Goal: Information Seeking & Learning: Learn about a topic

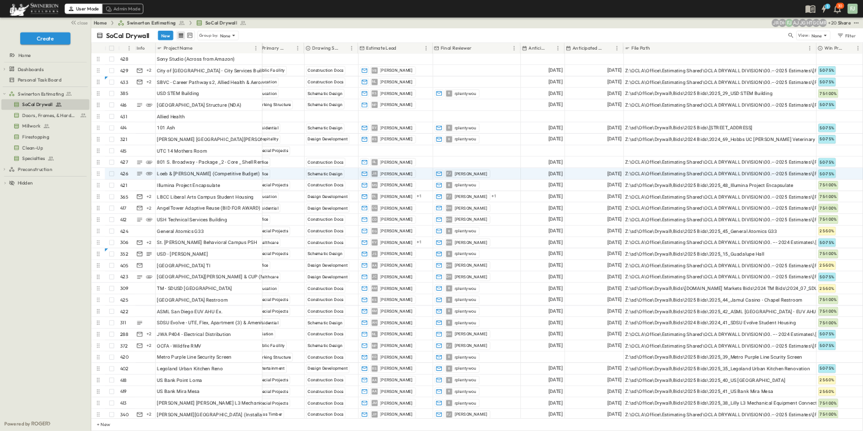
scroll to position [0, 802]
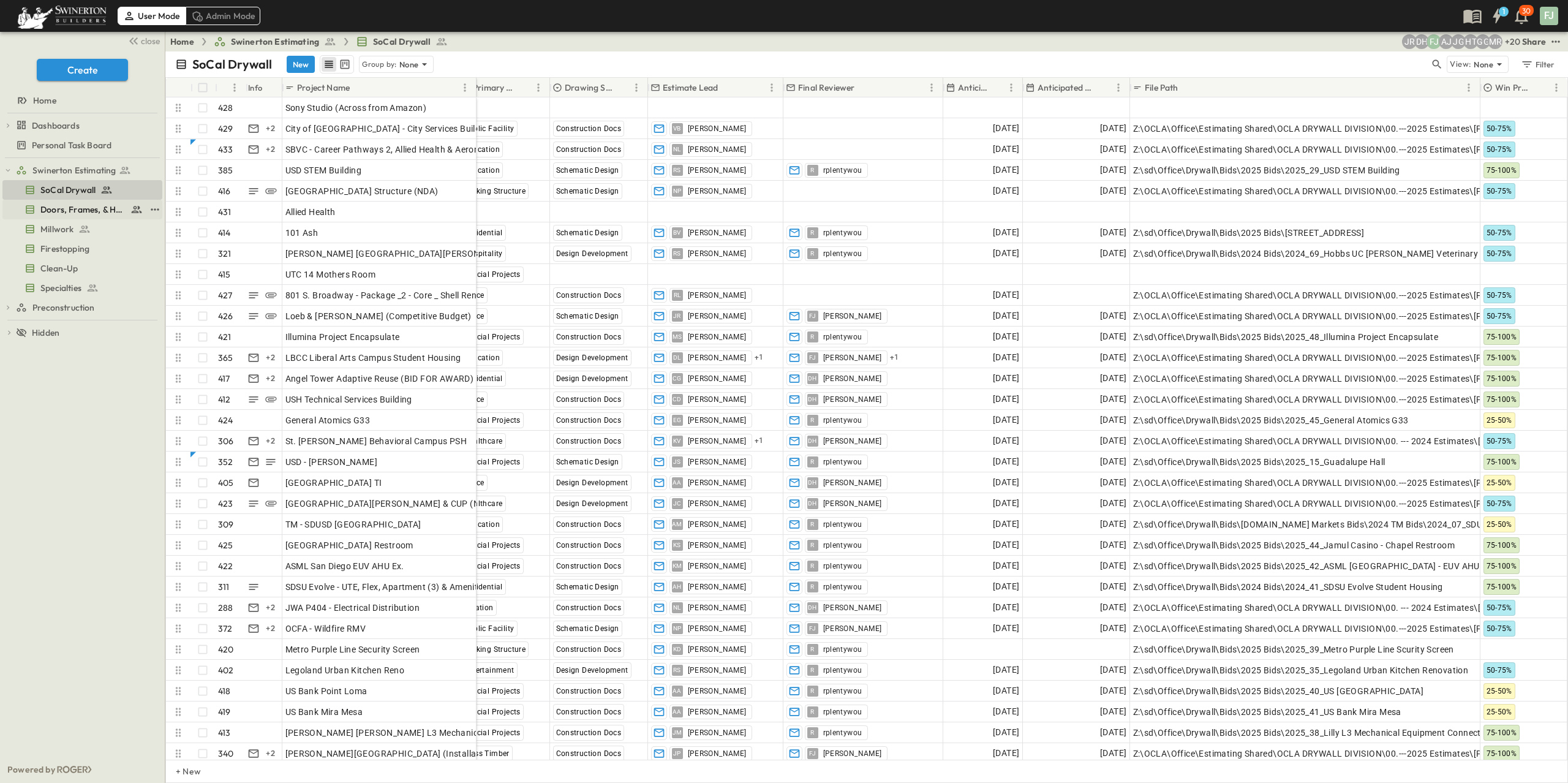
click at [76, 203] on span "Doors, Frames, & Hardware" at bounding box center [82, 209] width 85 height 12
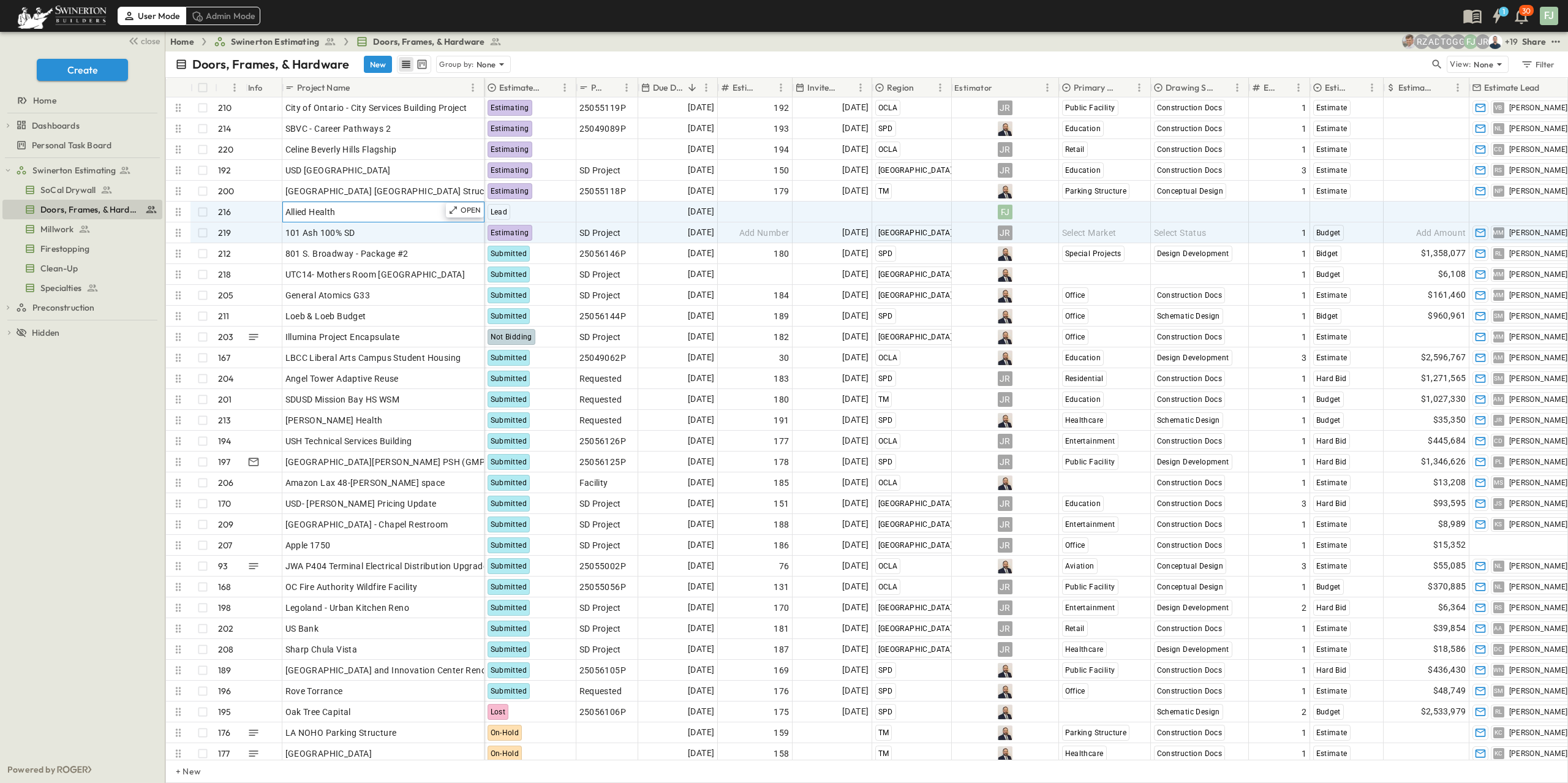
click at [378, 203] on div "Allied Health" at bounding box center [384, 211] width 196 height 17
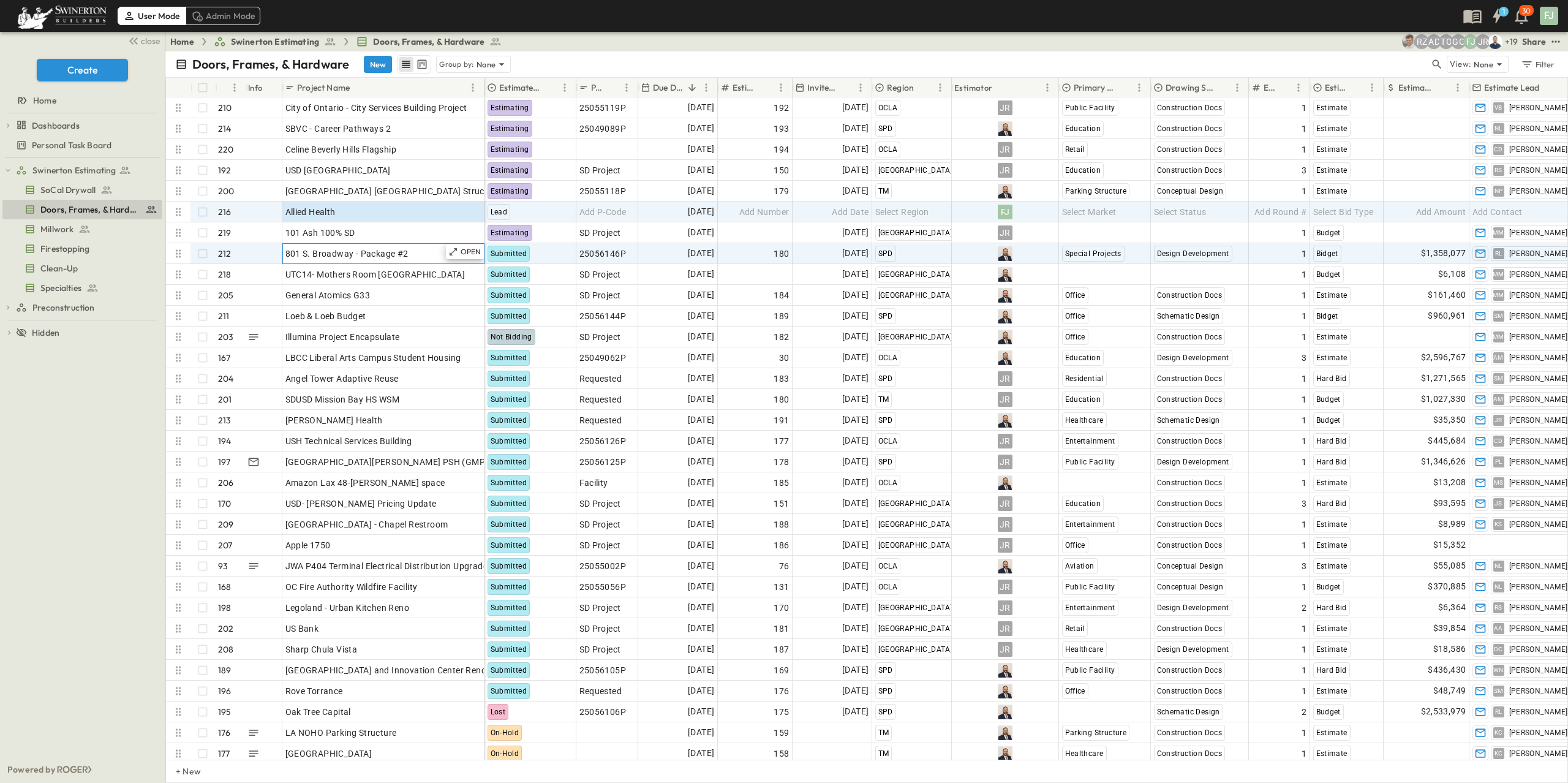
click at [382, 245] on div "801 S. Broadway - Package #2" at bounding box center [384, 253] width 196 height 17
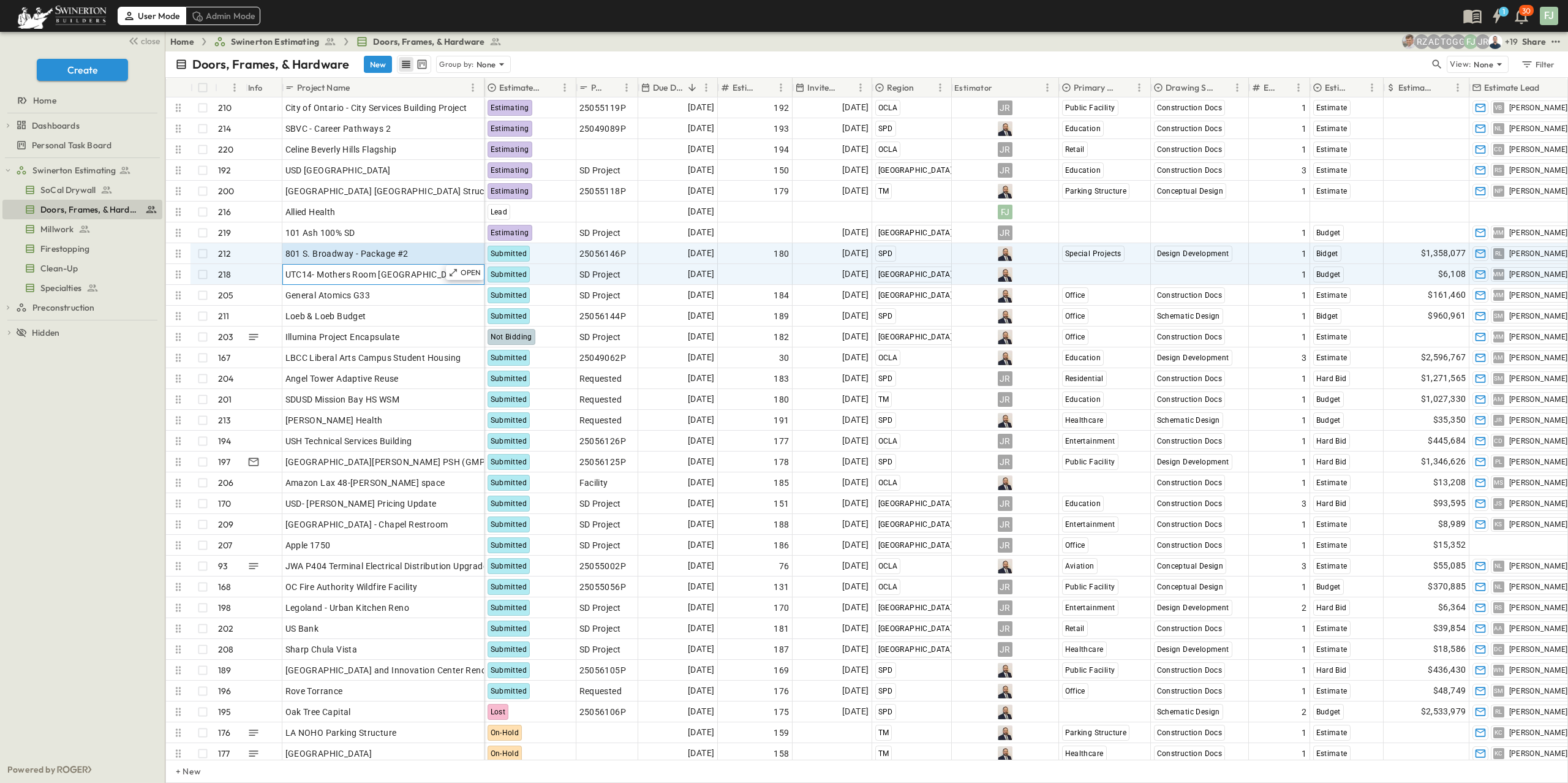
click at [359, 267] on div "UTC14- Mothers Room [GEOGRAPHIC_DATA]" at bounding box center [384, 274] width 196 height 17
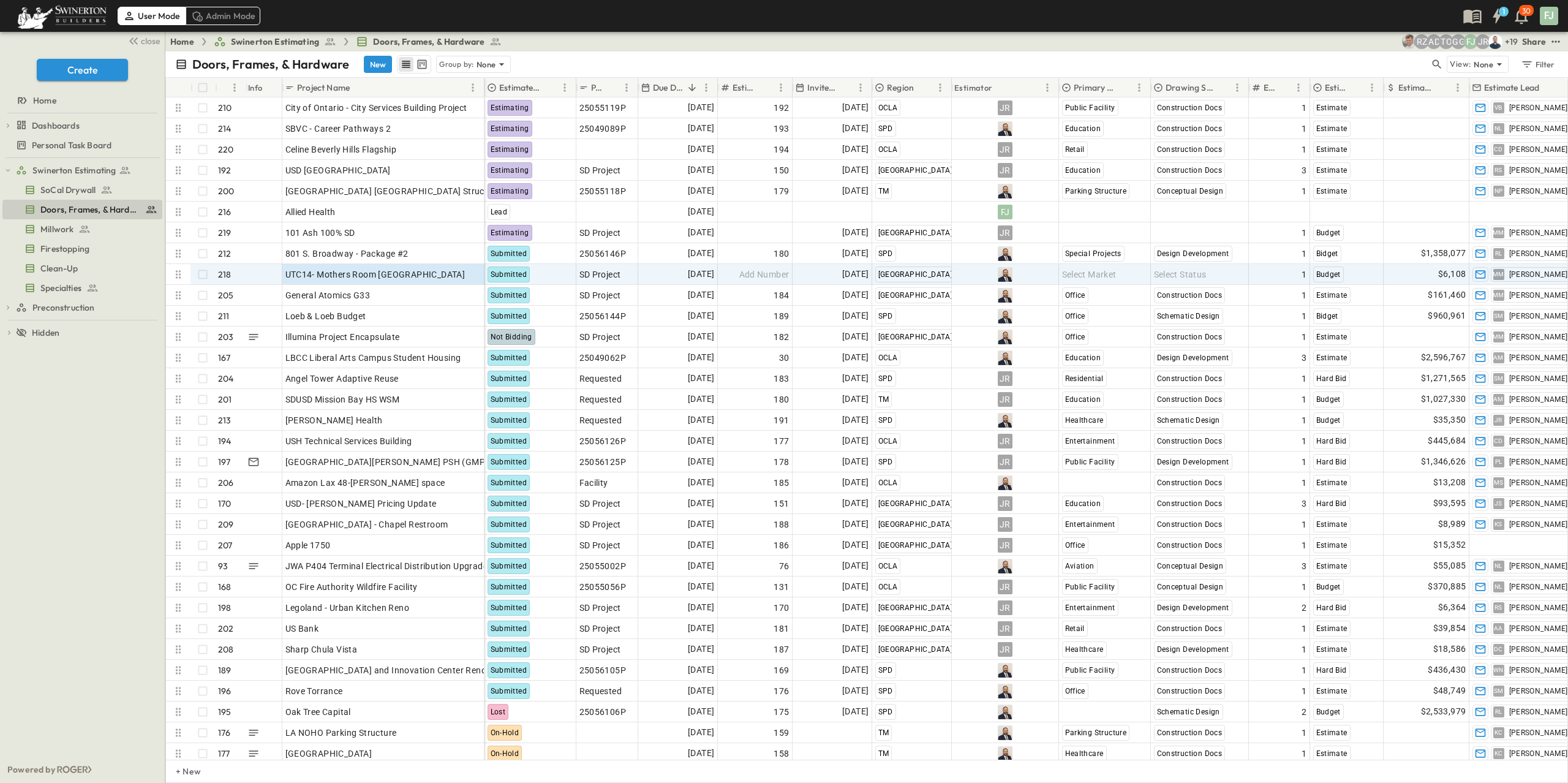
click at [164, 41] on div "close" at bounding box center [82, 40] width 165 height 17
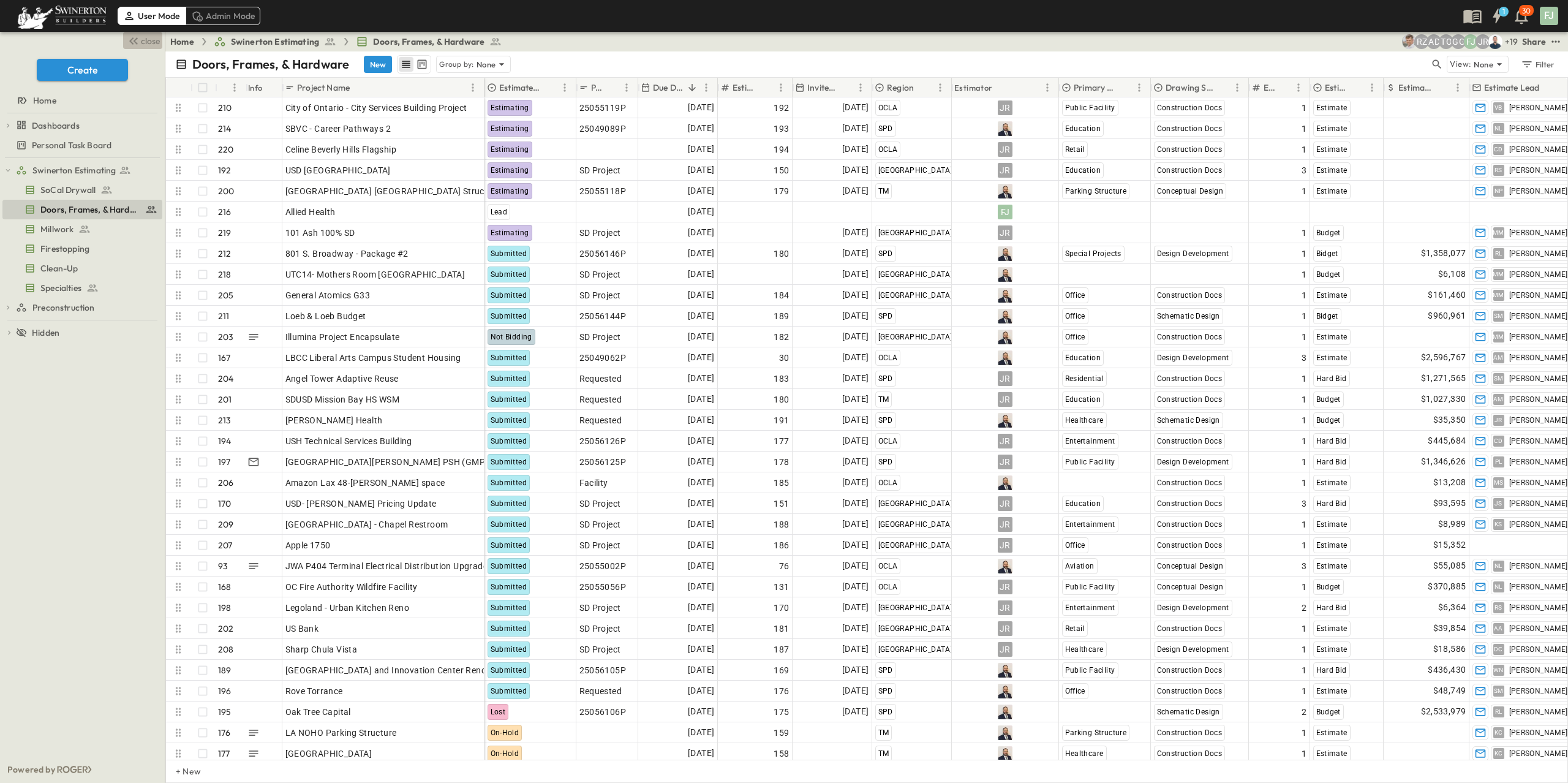
click at [151, 40] on span "close" at bounding box center [150, 41] width 19 height 12
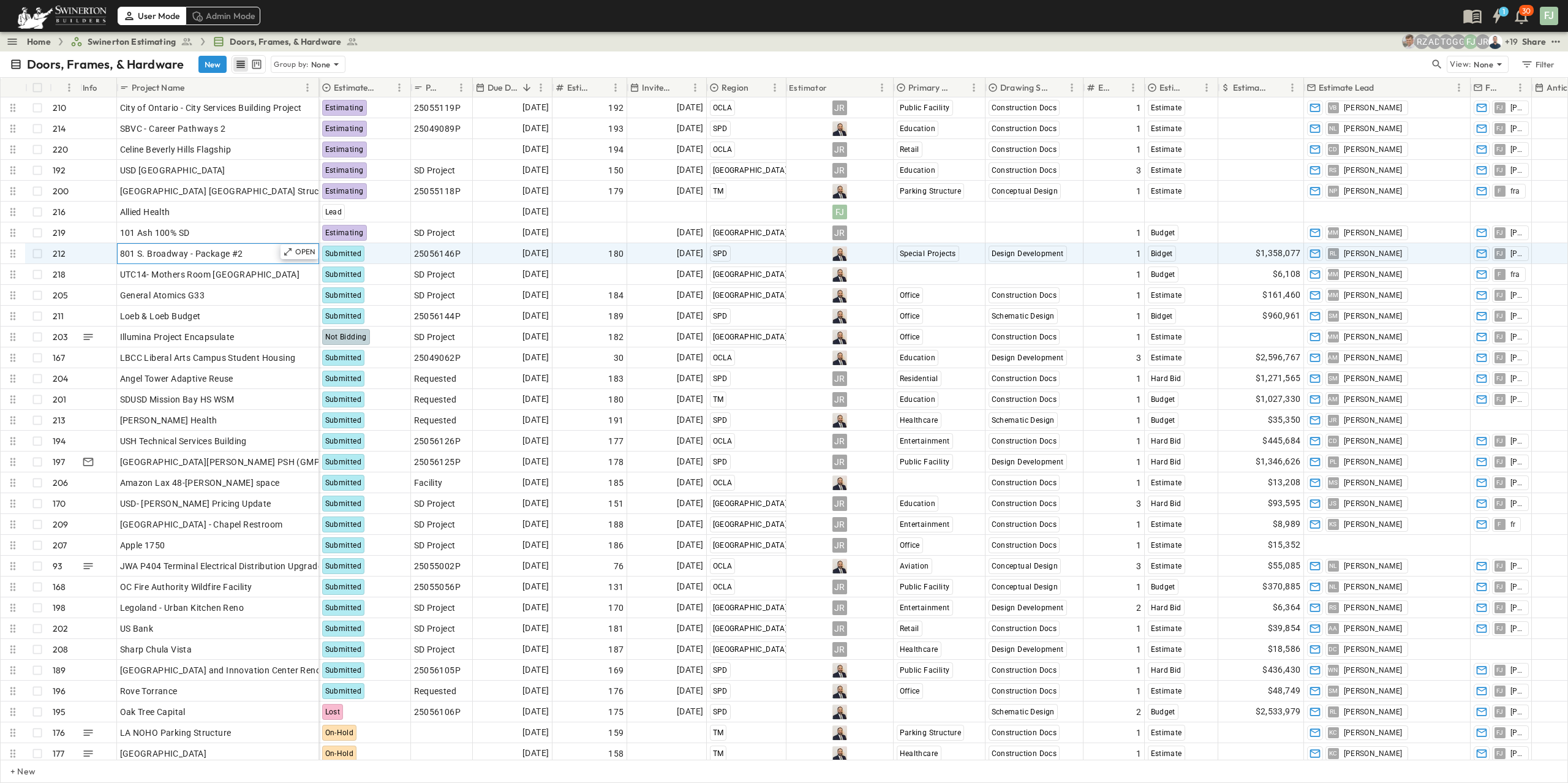
click at [178, 247] on div "801 S. Broadway - Package #2" at bounding box center [218, 253] width 196 height 17
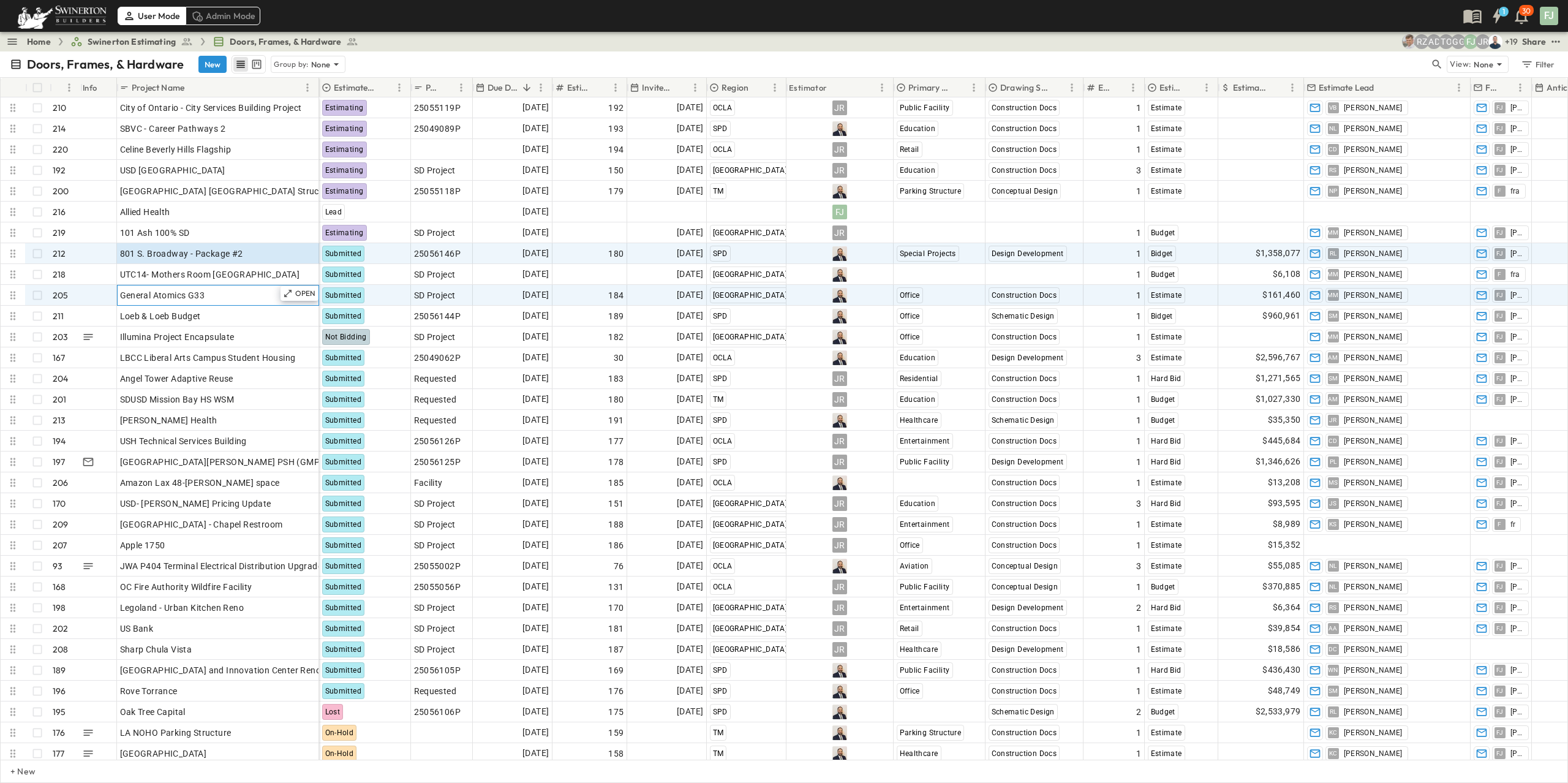
click at [165, 289] on span "General Atomics G33" at bounding box center [162, 295] width 85 height 12
click at [152, 248] on span "801 S. Broadway - Package #2" at bounding box center [181, 254] width 123 height 12
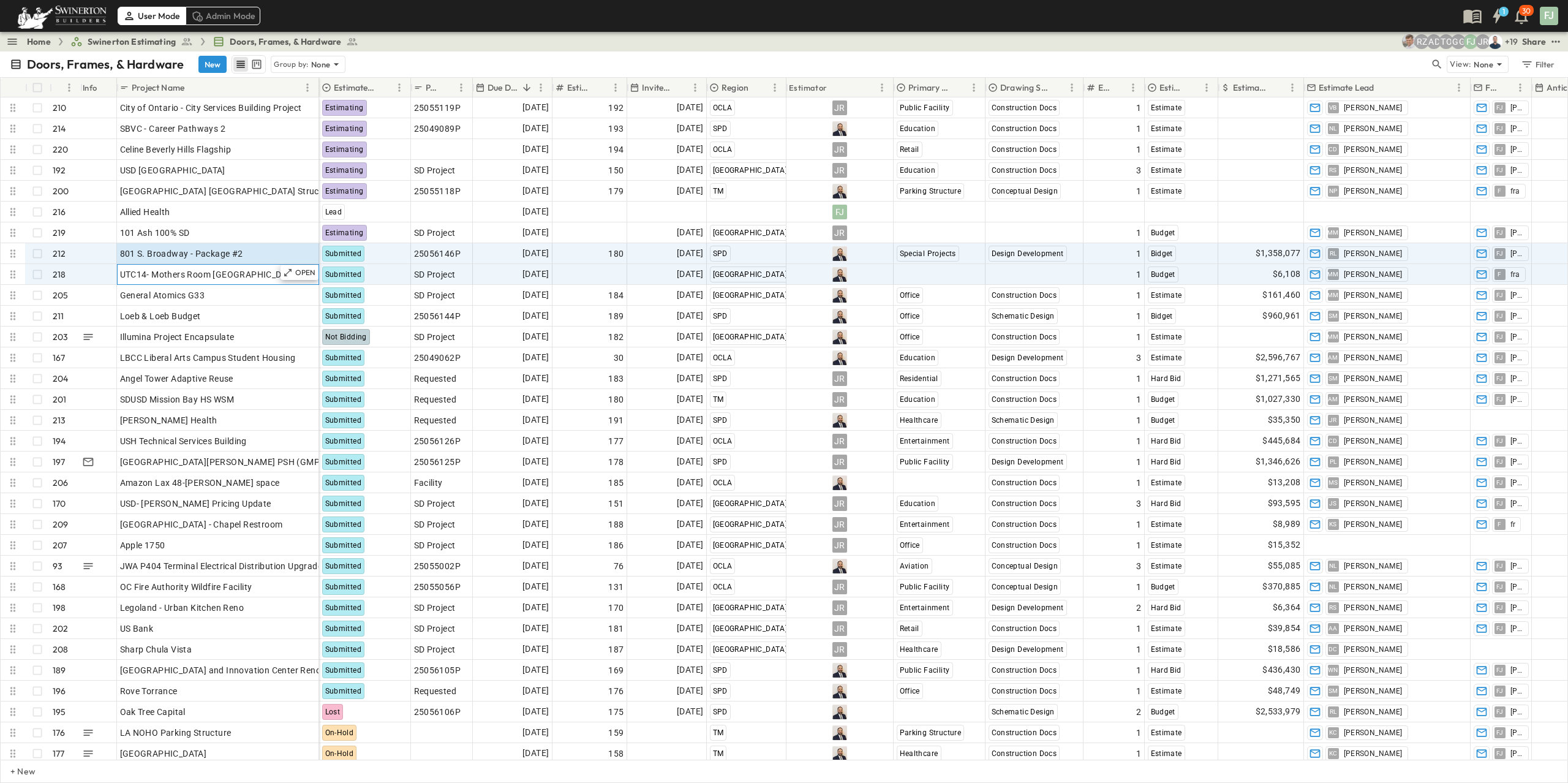
click at [166, 268] on span "UTC14- Mothers Room [GEOGRAPHIC_DATA]" at bounding box center [210, 274] width 180 height 12
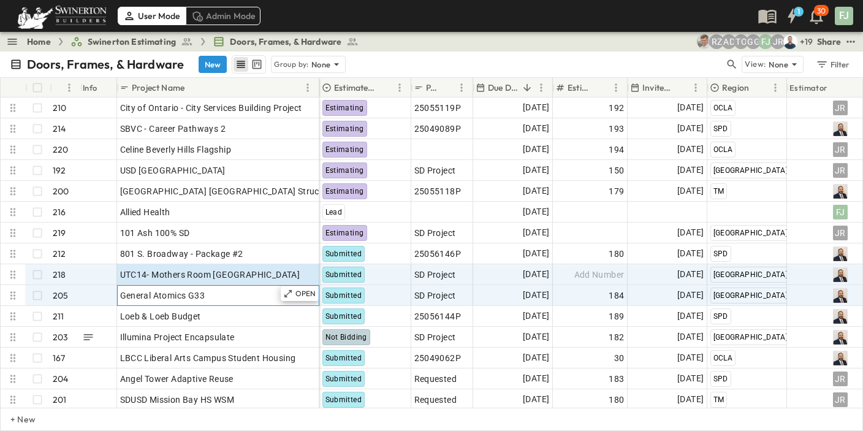
click at [162, 289] on span "General Atomics G33" at bounding box center [162, 295] width 85 height 12
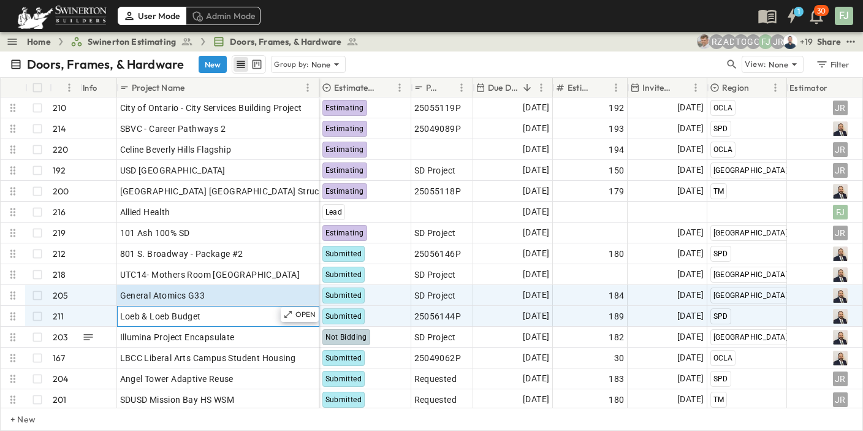
click at [167, 310] on span "Loeb & Loeb Budget" at bounding box center [160, 316] width 81 height 12
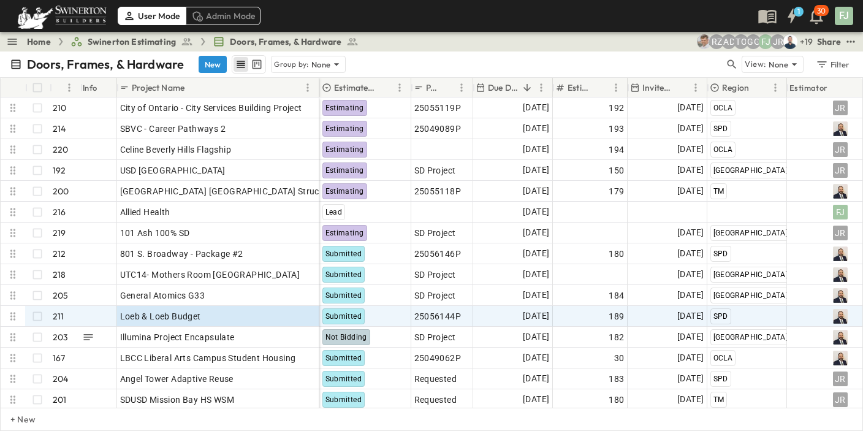
click at [511, 55] on div "Doors, Frames, & Hardware New Group by: None" at bounding box center [367, 64] width 715 height 18
click at [195, 308] on div "Loeb & Loeb Budget" at bounding box center [218, 316] width 196 height 17
click at [305, 310] on p "OPEN" at bounding box center [305, 315] width 21 height 10
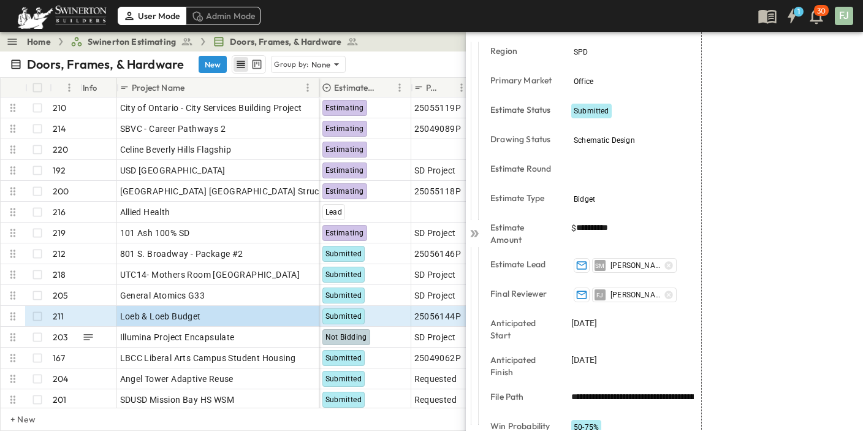
scroll to position [194, 0]
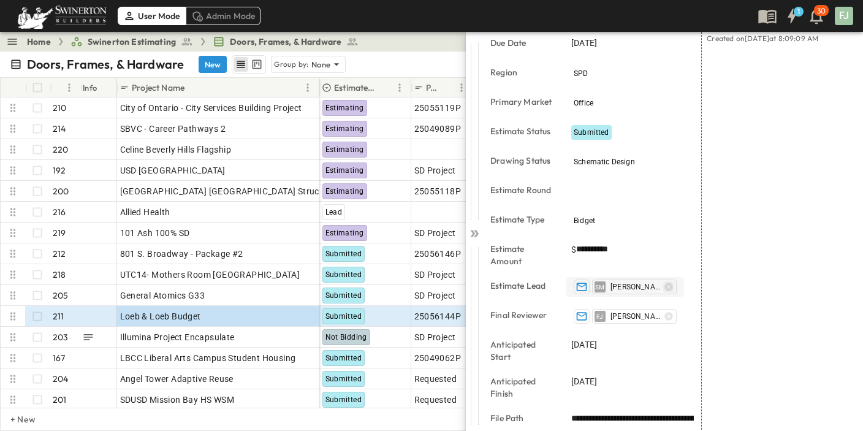
click at [665, 283] on icon "button" at bounding box center [669, 287] width 8 height 8
click at [645, 277] on div "Add" at bounding box center [625, 285] width 118 height 17
click at [735, 241] on div "LINKED EMAILS No linked emails. ATTACHMENTS No linked attachments. LINKED TASKS…" at bounding box center [777, 243] width 151 height 618
click at [622, 277] on div "Add" at bounding box center [625, 285] width 118 height 17
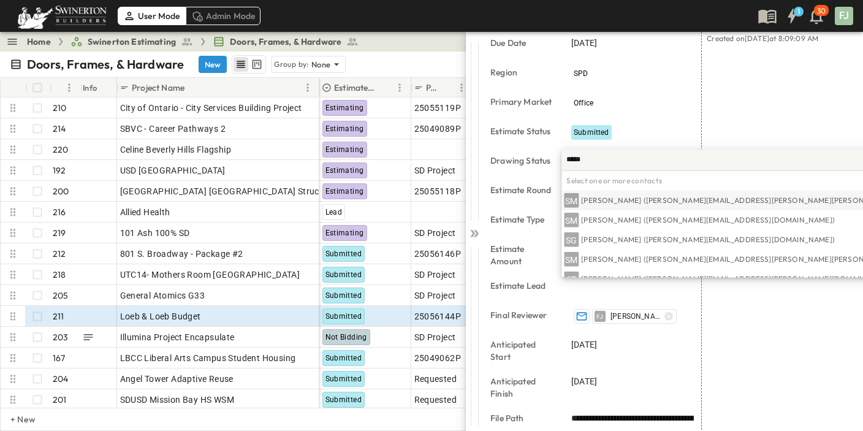
type input "*****"
click at [629, 202] on p "[PERSON_NAME] ([PERSON_NAME][EMAIL_ADDRESS][PERSON_NAME][PERSON_NAME][DOMAIN_NA…" at bounding box center [768, 201] width 374 height 10
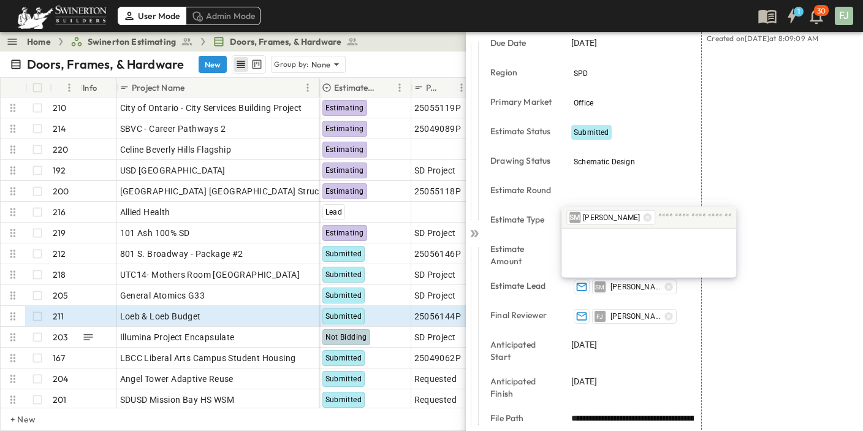
click at [777, 262] on div "LINKED EMAILS No linked emails. ATTACHMENTS No linked attachments. LINKED TASKS…" at bounding box center [777, 243] width 151 height 618
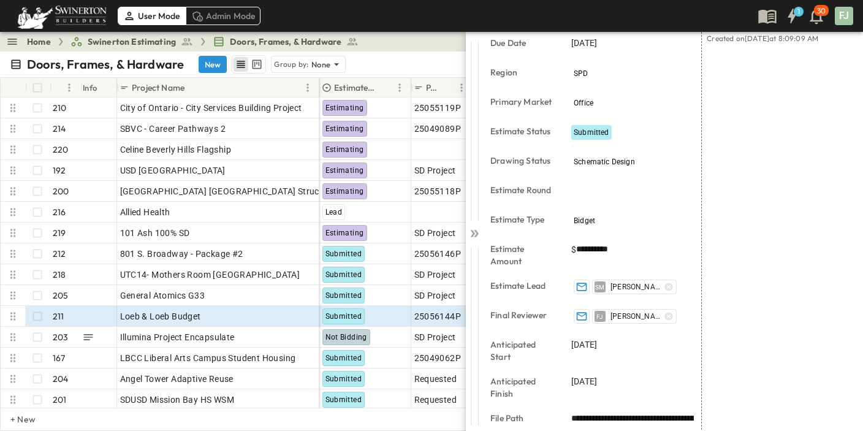
click at [746, 292] on div "LINKED EMAILS No linked emails. ATTACHMENTS No linked attachments. LINKED TASKS…" at bounding box center [777, 243] width 151 height 618
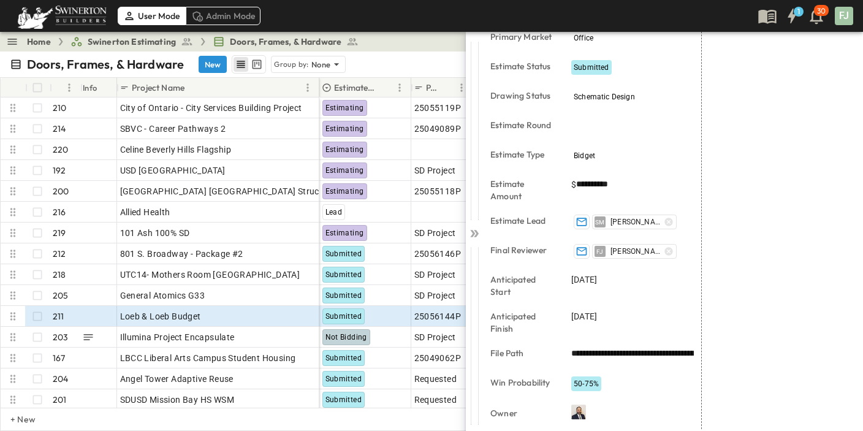
scroll to position [0, 0]
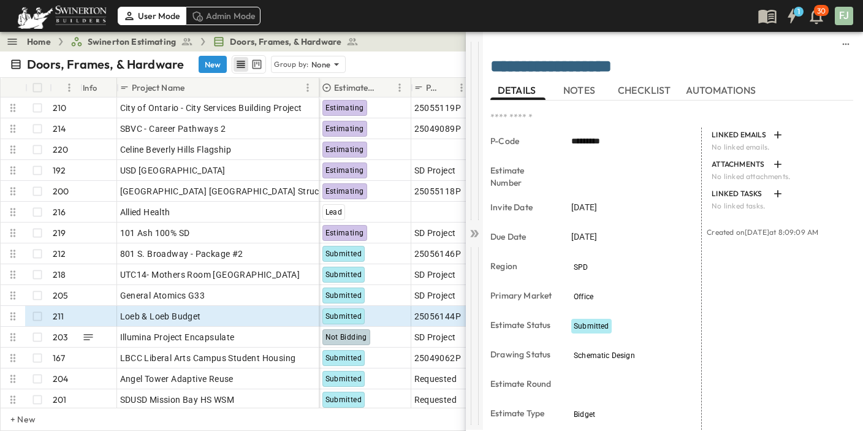
click at [471, 228] on icon at bounding box center [474, 233] width 12 height 12
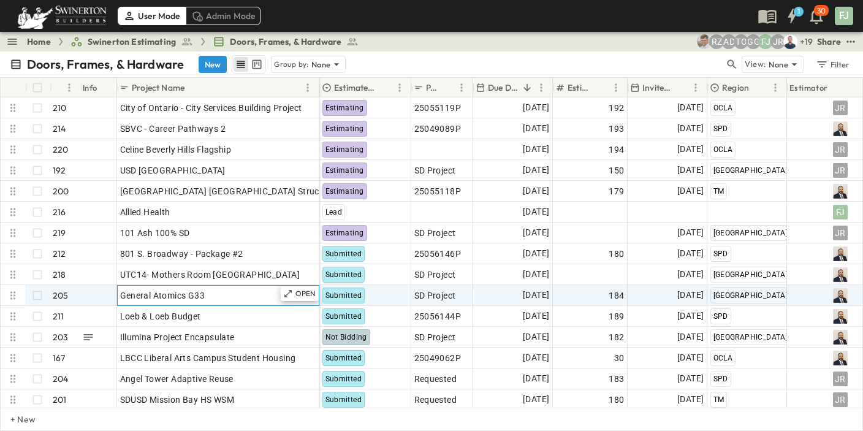
click at [237, 287] on div "General Atomics G33" at bounding box center [218, 295] width 196 height 17
click at [305, 289] on p "OPEN" at bounding box center [305, 294] width 21 height 10
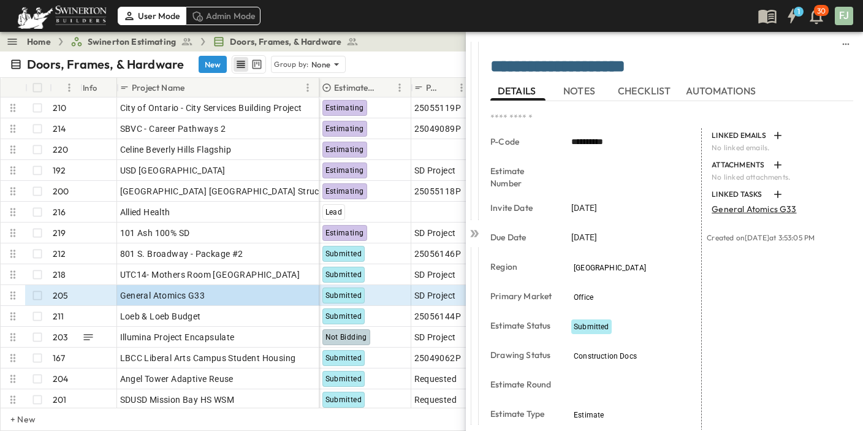
click at [751, 294] on div "LINKED EMAILS No linked emails. ATTACHMENTS No linked attachments. LINKED TASKS…" at bounding box center [777, 437] width 151 height 618
click at [479, 228] on div at bounding box center [474, 231] width 17 height 398
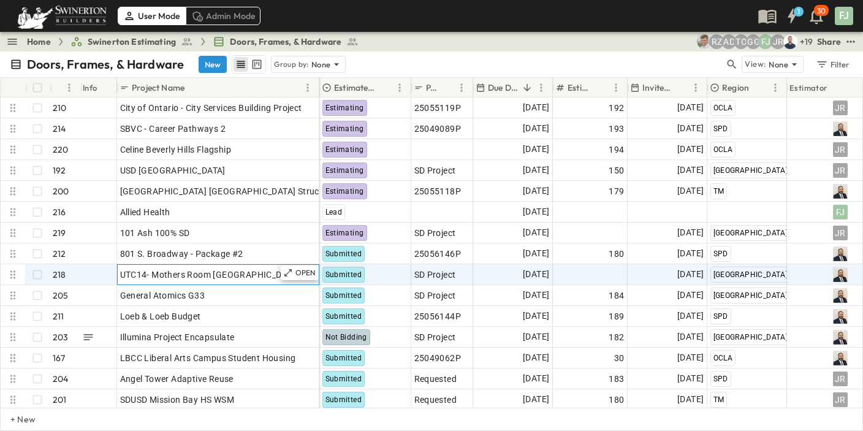
click at [251, 272] on div "OPEN UTC14- Mothers Room [GEOGRAPHIC_DATA]" at bounding box center [218, 275] width 201 height 20
click at [305, 268] on p "OPEN" at bounding box center [305, 273] width 21 height 10
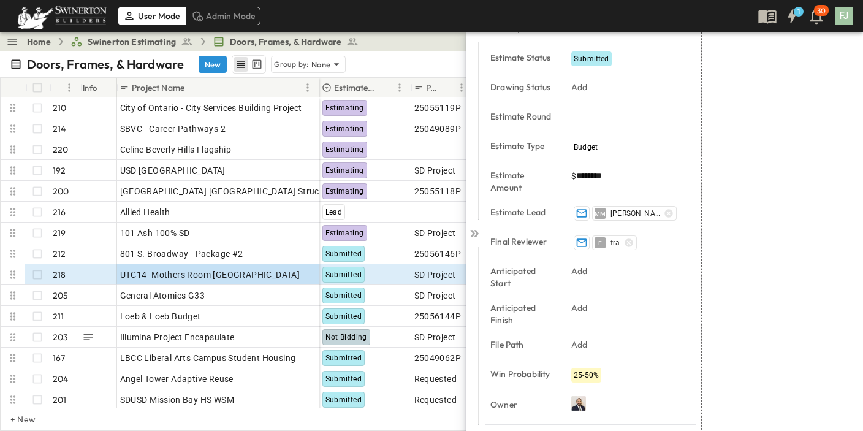
scroll to position [278, 0]
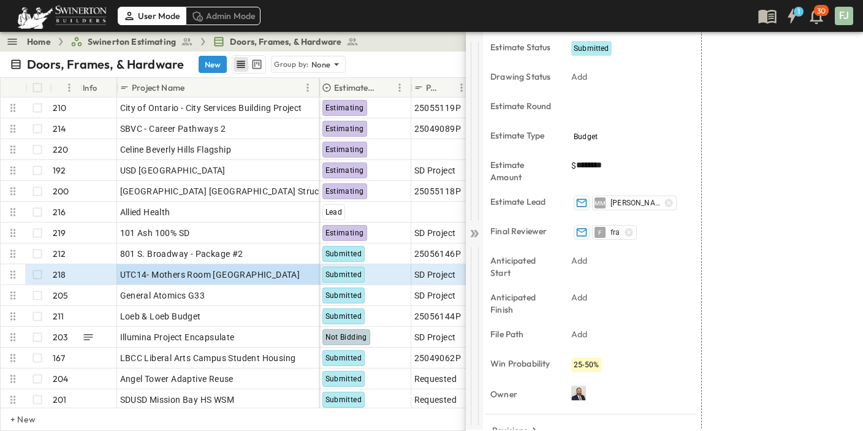
click at [477, 230] on icon at bounding box center [474, 233] width 12 height 12
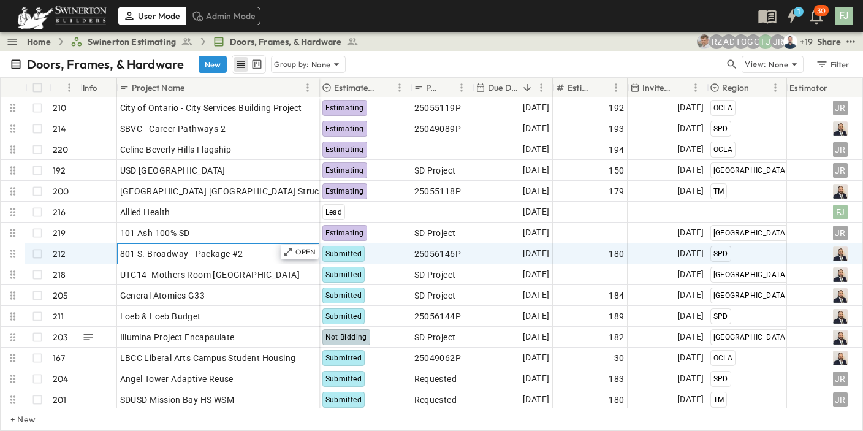
click at [232, 245] on div "801 S. Broadway - Package #2" at bounding box center [218, 253] width 196 height 17
click at [292, 248] on icon at bounding box center [287, 251] width 7 height 7
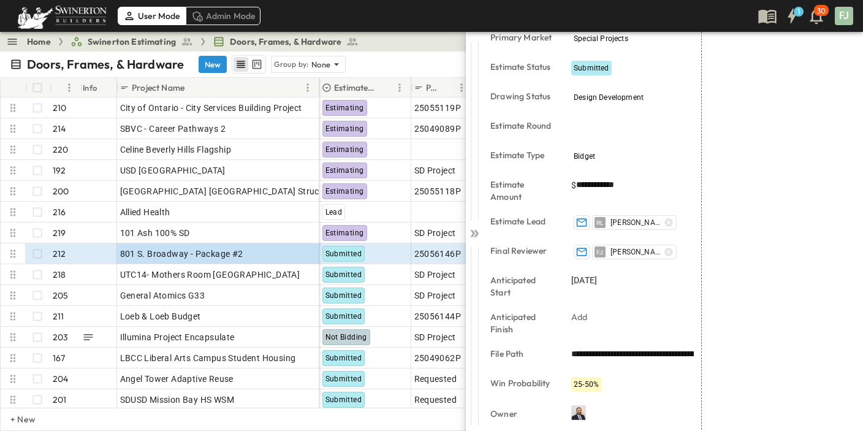
scroll to position [278, 0]
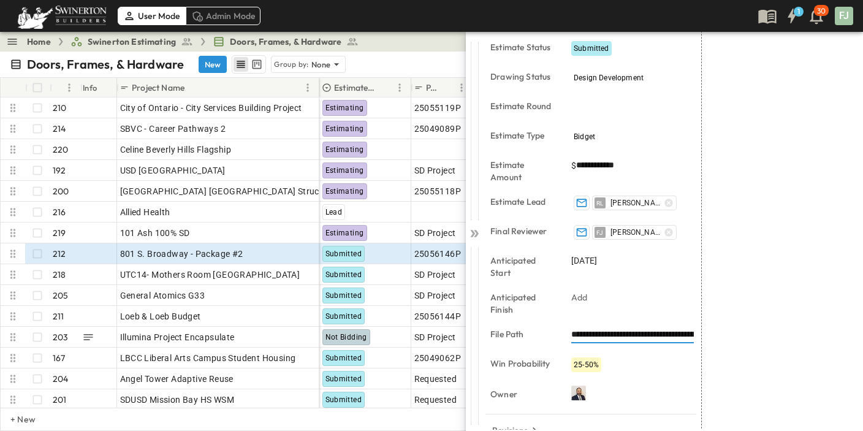
click at [571, 325] on input "**********" at bounding box center [632, 334] width 123 height 18
click at [758, 364] on div "LINKED EMAILS No linked emails. ATTACHMENTS No linked attachments. LINKED TASKS…" at bounding box center [777, 159] width 151 height 618
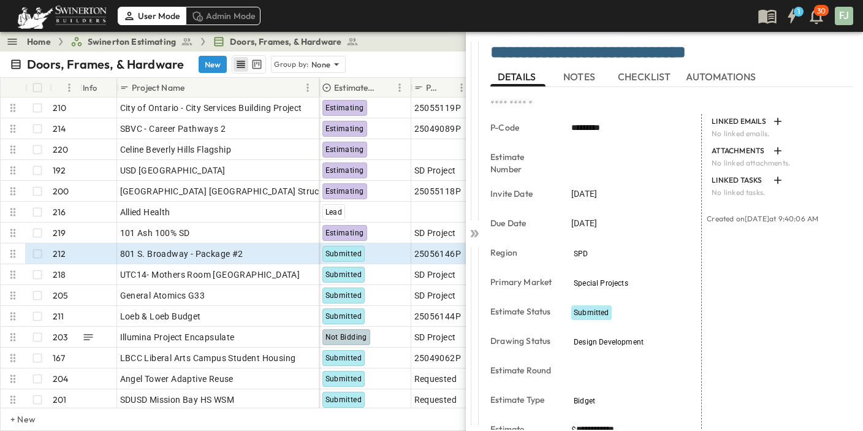
scroll to position [0, 0]
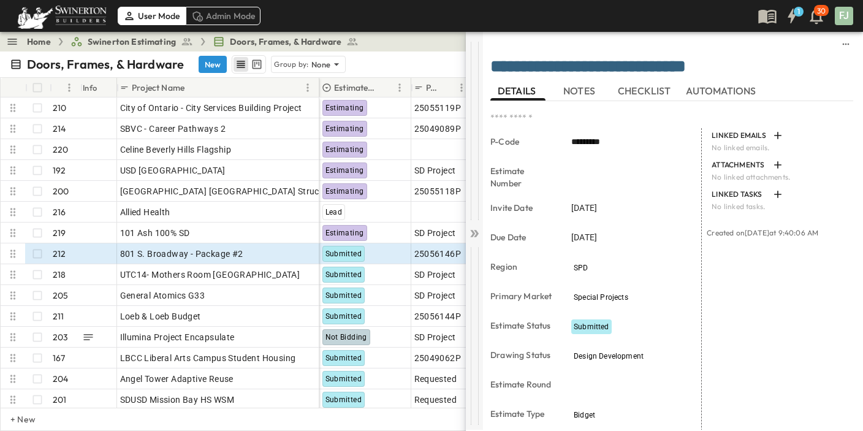
click at [476, 229] on icon at bounding box center [474, 233] width 12 height 12
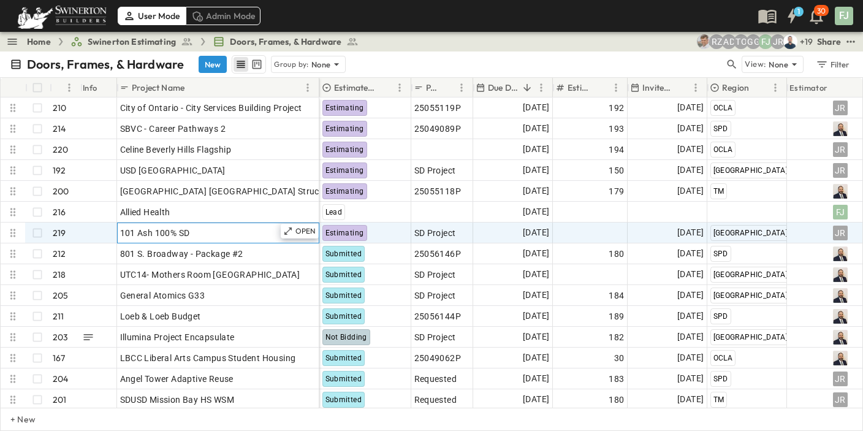
click at [186, 224] on div "101 Ash 100% SD" at bounding box center [218, 232] width 196 height 17
click at [586, 224] on div "Add Number" at bounding box center [590, 232] width 69 height 17
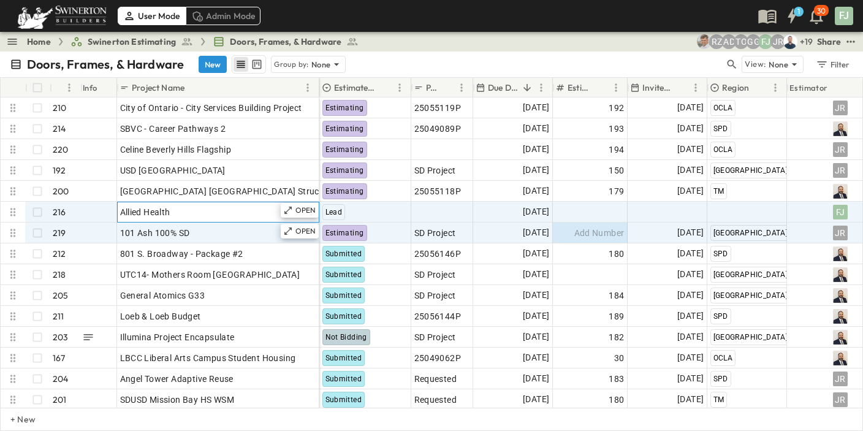
click at [200, 203] on div "Allied Health" at bounding box center [218, 211] width 196 height 17
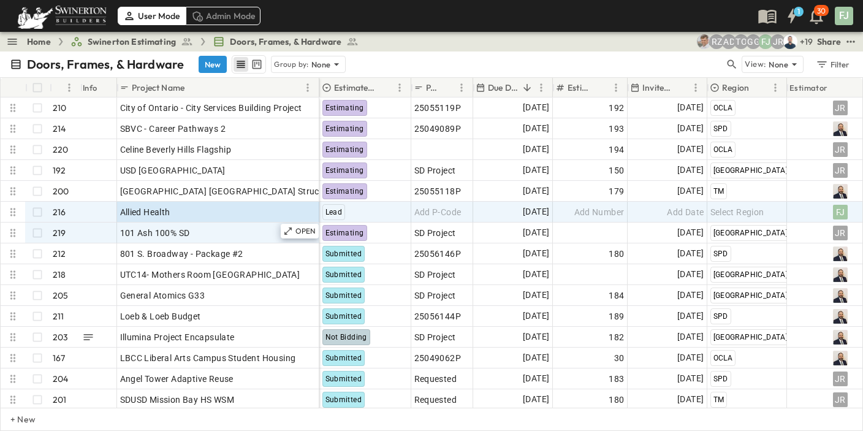
click at [402, 51] on div "Doors, Frames, & Hardware New Group by: None View: None Filter" at bounding box center [431, 64] width 863 height 26
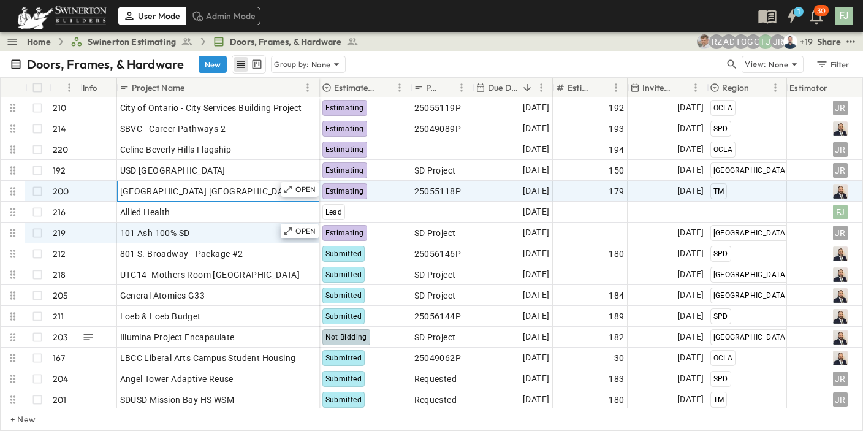
click at [134, 185] on span "[GEOGRAPHIC_DATA] [GEOGRAPHIC_DATA] Structure" at bounding box center [228, 191] width 216 height 12
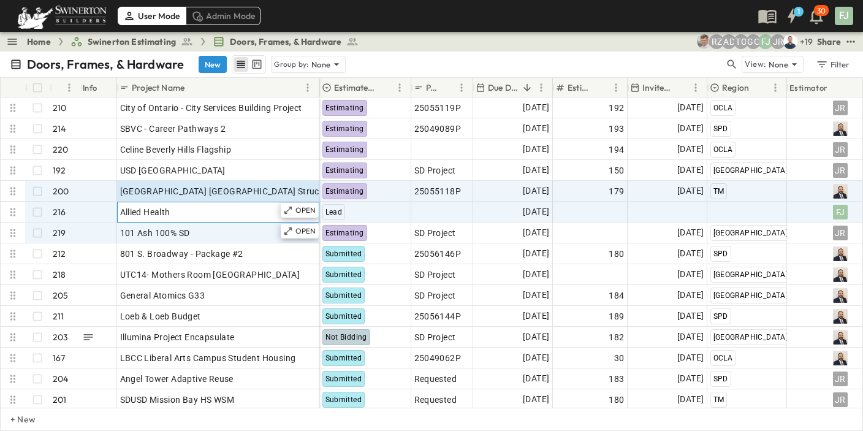
click at [151, 206] on span "Allied Health" at bounding box center [145, 212] width 50 height 12
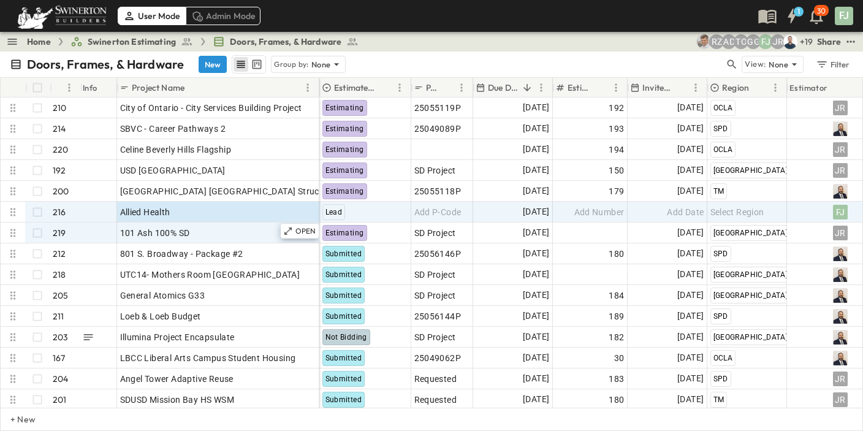
click at [351, 56] on div "Doors, Frames, & Hardware New Group by: None" at bounding box center [367, 64] width 715 height 18
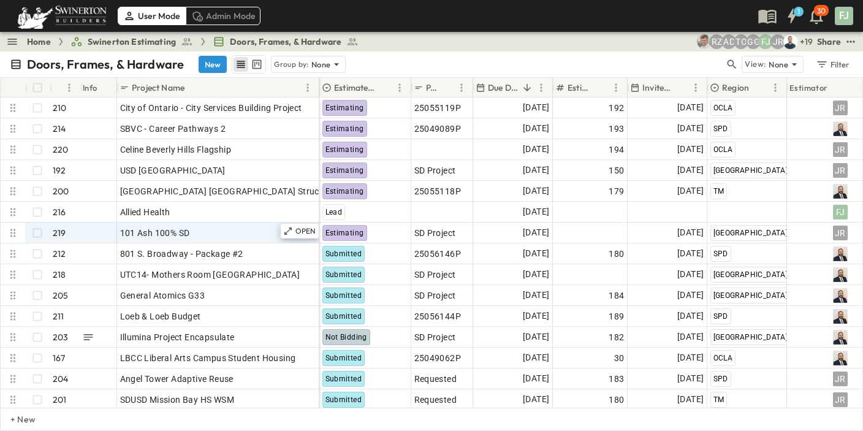
click at [483, 55] on div "Doors, Frames, & Hardware New Group by: None" at bounding box center [367, 64] width 715 height 18
click at [580, 51] on div "Doors, Frames, & Hardware New Group by: None View: None Filter" at bounding box center [431, 64] width 863 height 26
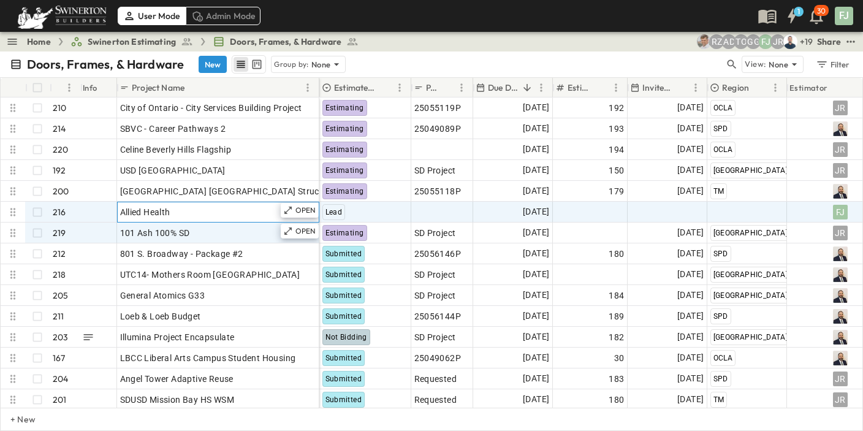
click at [181, 203] on div "Allied Health" at bounding box center [218, 211] width 196 height 17
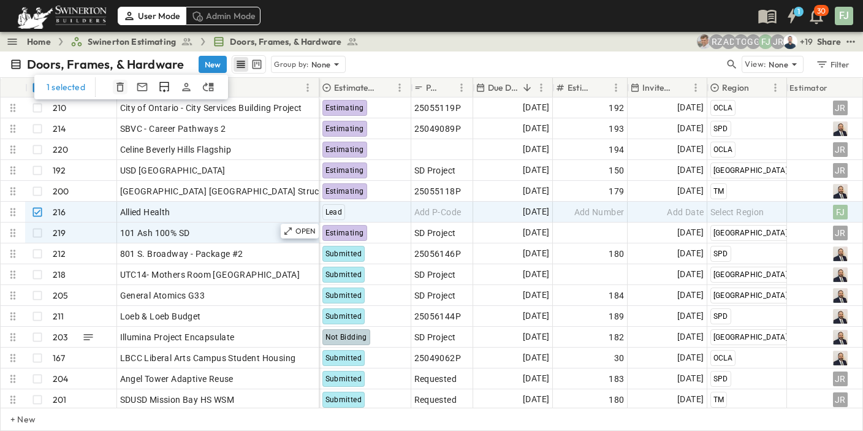
click at [114, 81] on icon "button" at bounding box center [120, 87] width 12 height 12
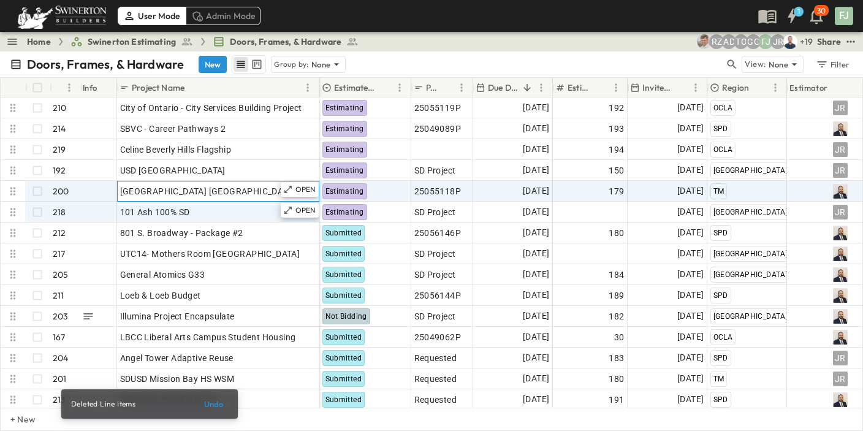
click at [220, 183] on div "[GEOGRAPHIC_DATA] [GEOGRAPHIC_DATA] Structure" at bounding box center [218, 191] width 196 height 17
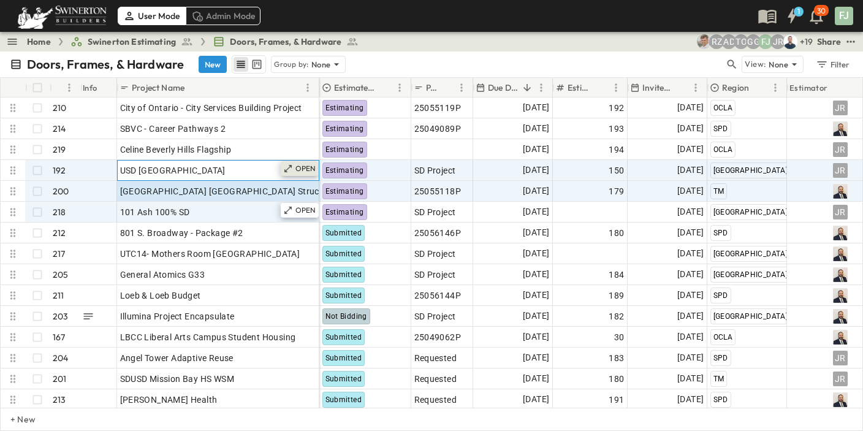
click at [293, 164] on icon at bounding box center [288, 169] width 10 height 10
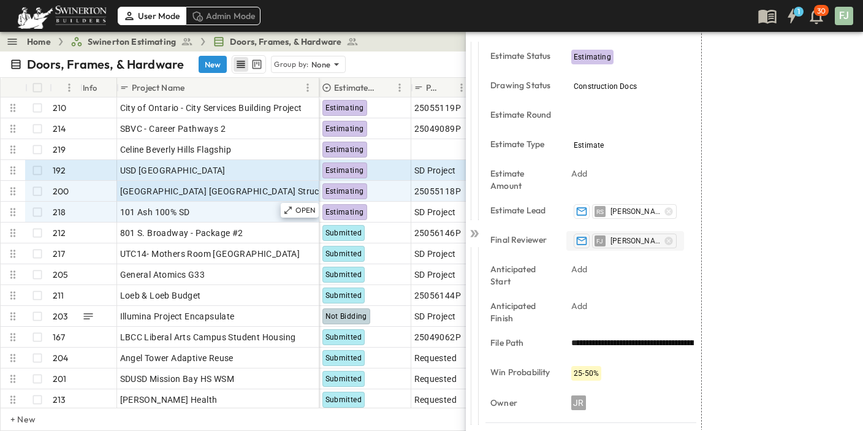
scroll to position [278, 0]
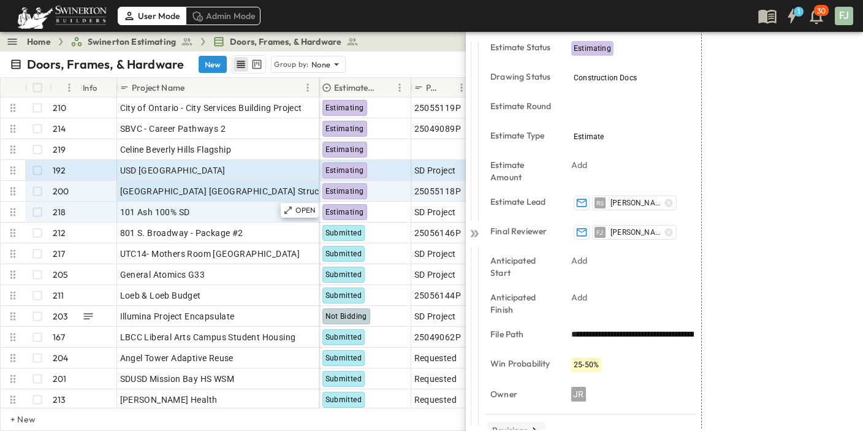
click at [507, 424] on p "Revisions" at bounding box center [510, 430] width 36 height 12
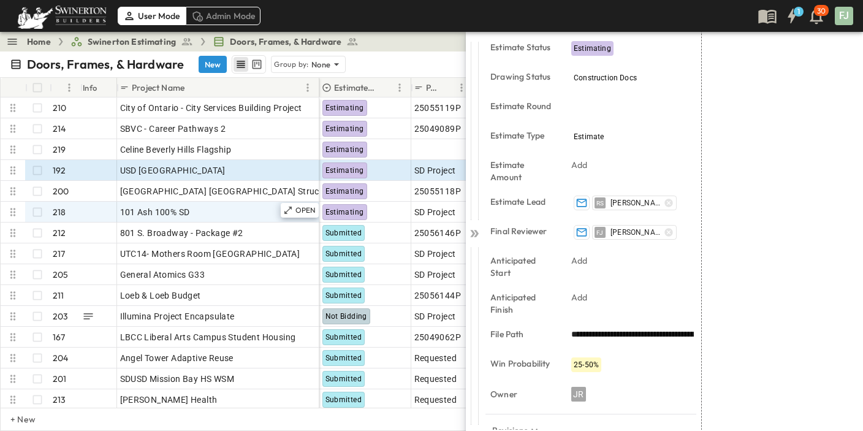
scroll to position [371, 0]
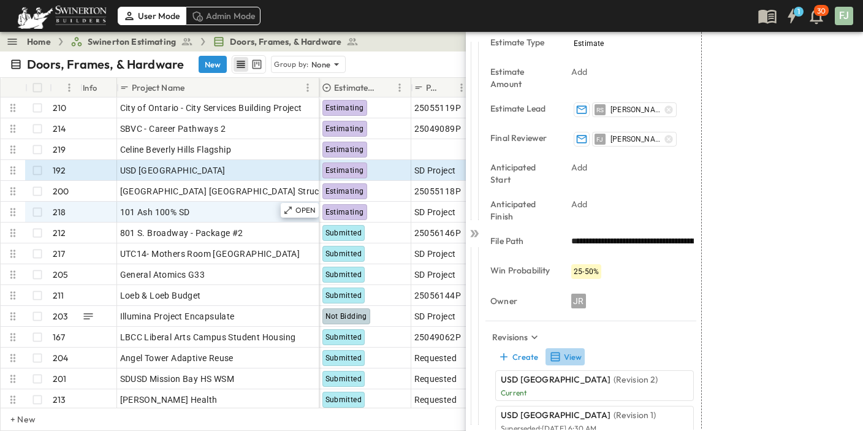
click at [558, 348] on button "View" at bounding box center [564, 356] width 39 height 17
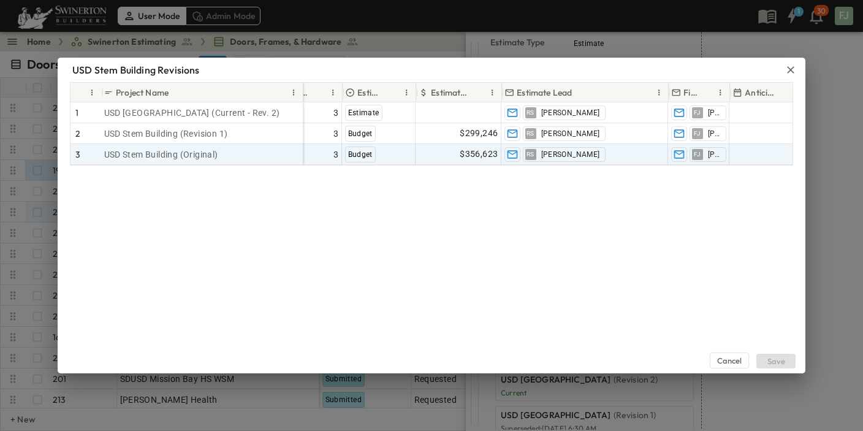
scroll to position [0, 679]
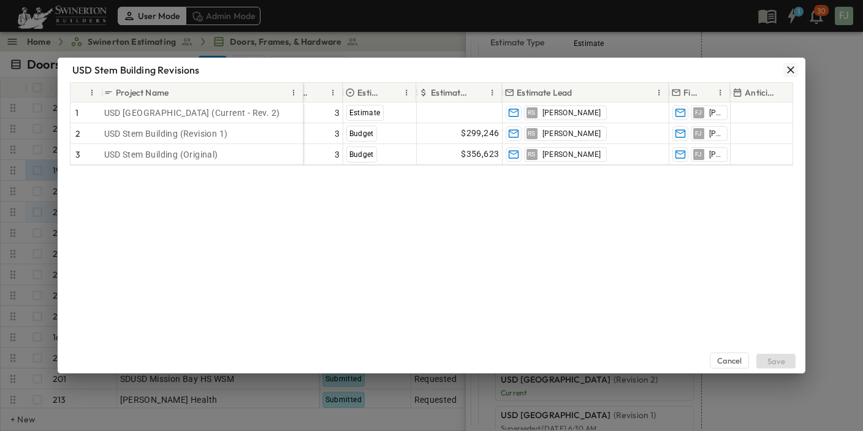
click at [798, 66] on button "button" at bounding box center [790, 70] width 15 height 15
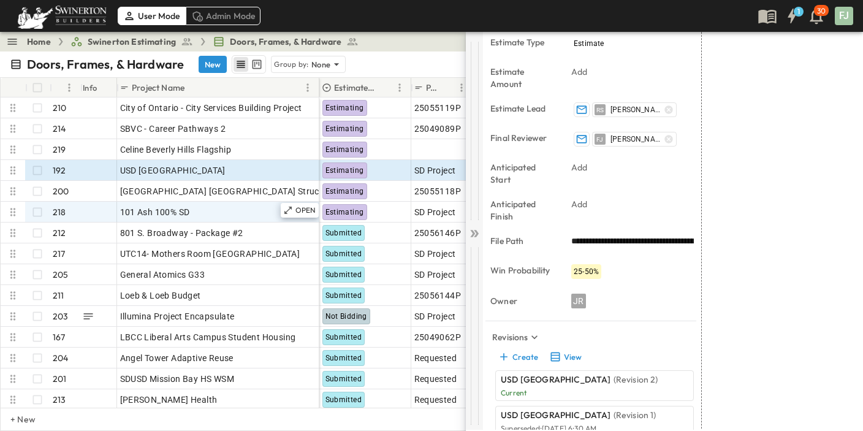
click at [475, 227] on icon at bounding box center [474, 233] width 12 height 12
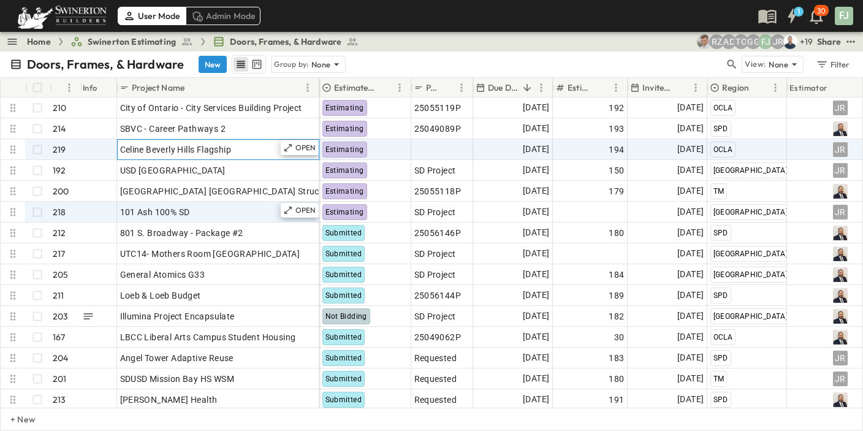
click at [163, 142] on div "Celine Beverly Hills Flagship" at bounding box center [218, 149] width 196 height 17
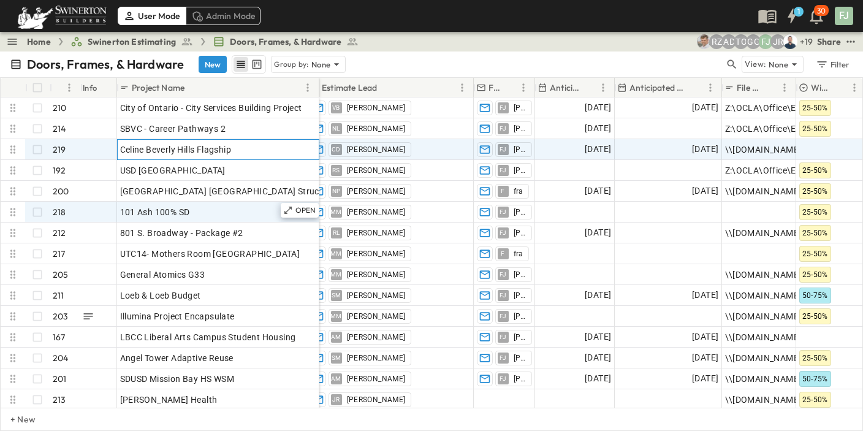
scroll to position [0, 1000]
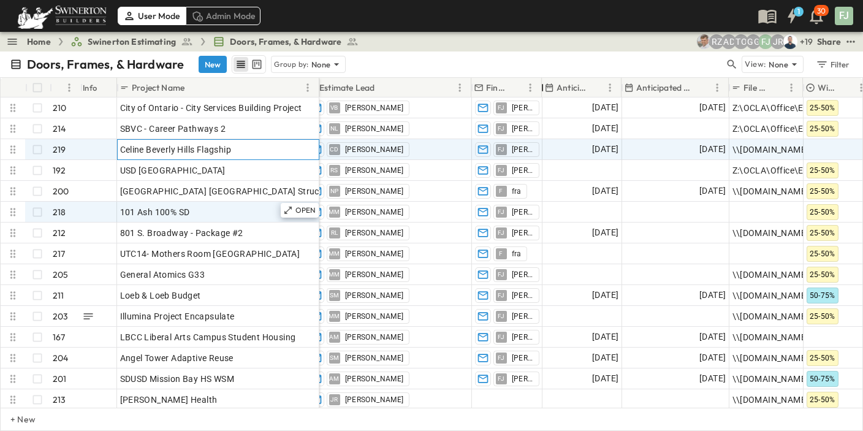
drag, startPoint x: 533, startPoint y: 74, endPoint x: 579, endPoint y: 71, distance: 45.5
click at [549, 71] on div at bounding box center [542, 87] width 12 height 34
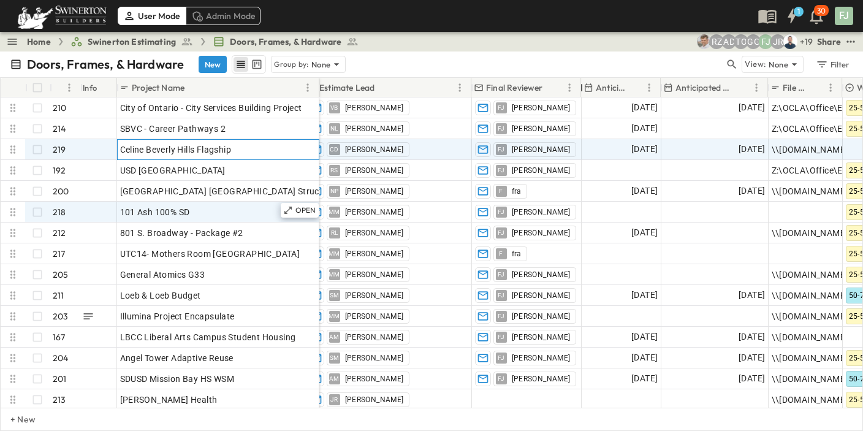
click at [582, 75] on div at bounding box center [581, 87] width 12 height 34
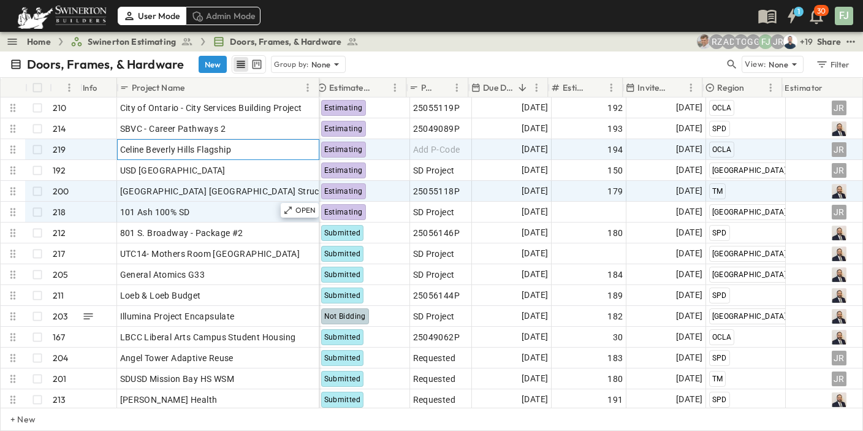
scroll to position [0, 0]
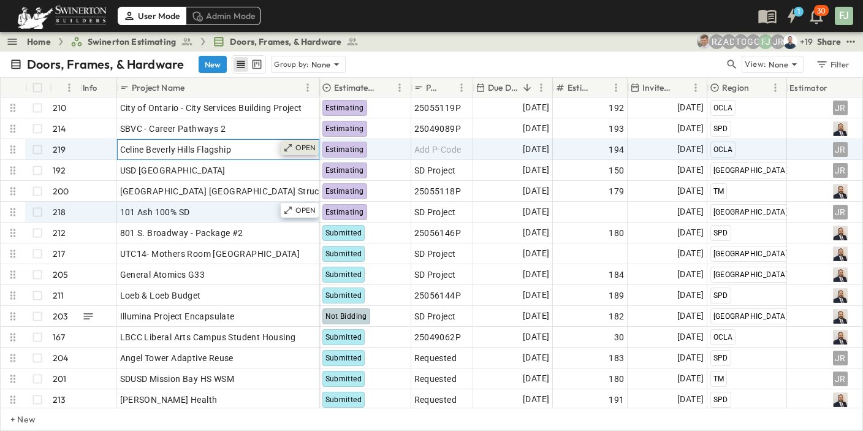
click at [305, 143] on p "OPEN" at bounding box center [305, 148] width 21 height 10
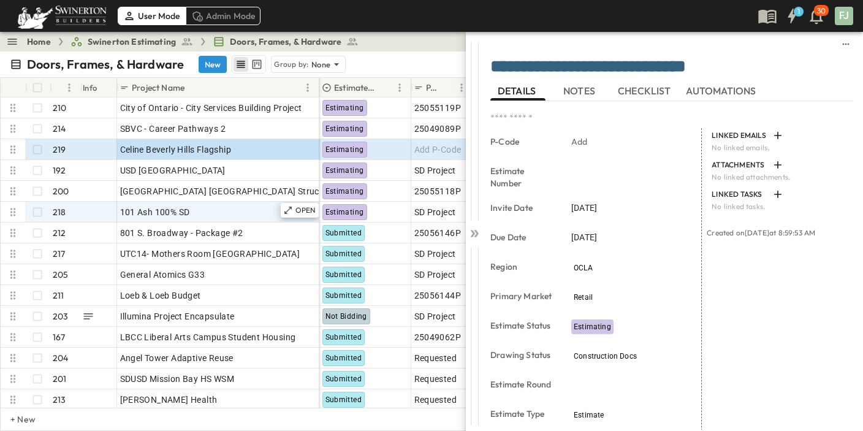
click at [579, 92] on span "NOTES" at bounding box center [580, 90] width 34 height 11
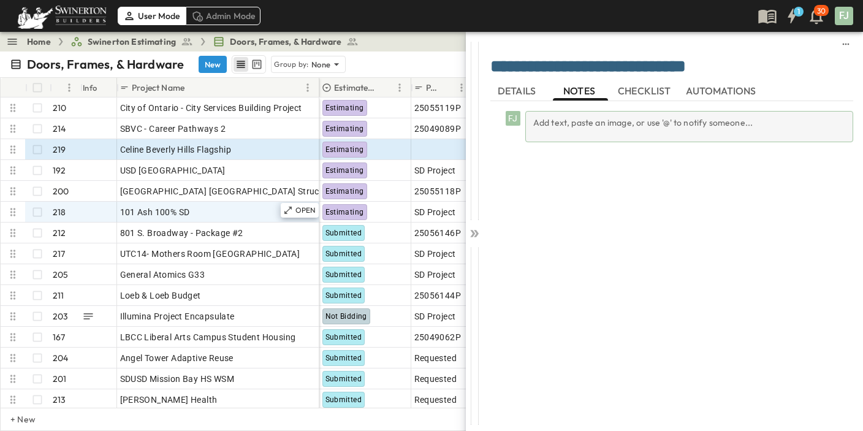
click at [590, 123] on div "Add text, paste an image, or use '@' to notify someone..." at bounding box center [689, 126] width 328 height 31
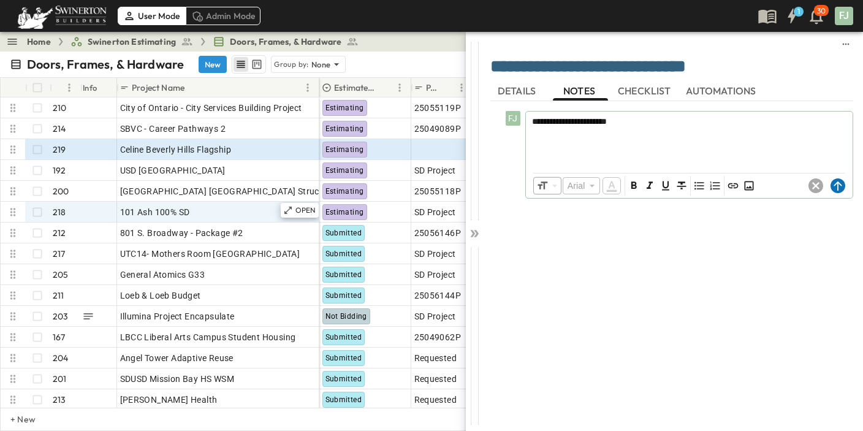
click at [837, 178] on circle at bounding box center [837, 185] width 15 height 15
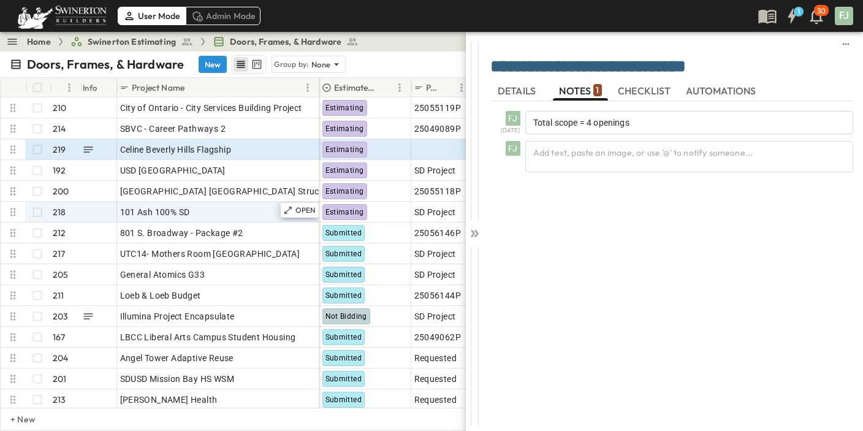
drag, startPoint x: 598, startPoint y: 296, endPoint x: 506, endPoint y: 265, distance: 97.1
click at [598, 296] on div "FJ [DATE] Total scope = 4 openings FJ Add text, paste an image, or use '@' to n…" at bounding box center [671, 259] width 363 height 316
click at [472, 223] on div at bounding box center [474, 231] width 17 height 398
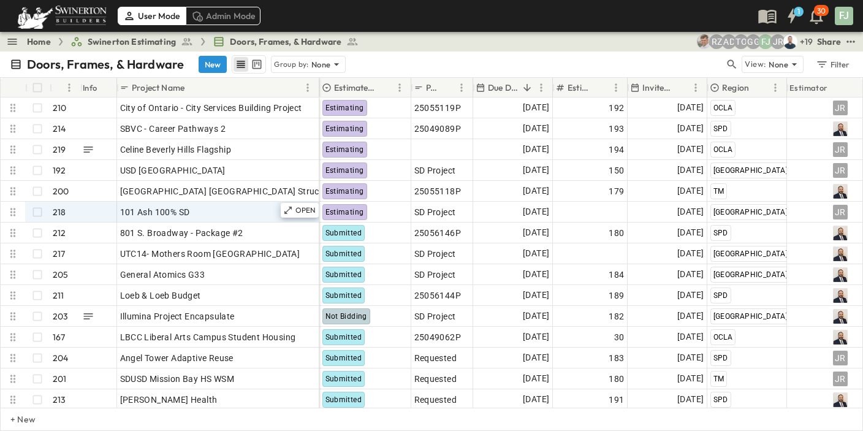
click at [399, 42] on div "Home Swinerton Estimating Doors, Frames, & Hardware + 19 JR FJ GG TO AD RZ Share" at bounding box center [431, 42] width 863 height 20
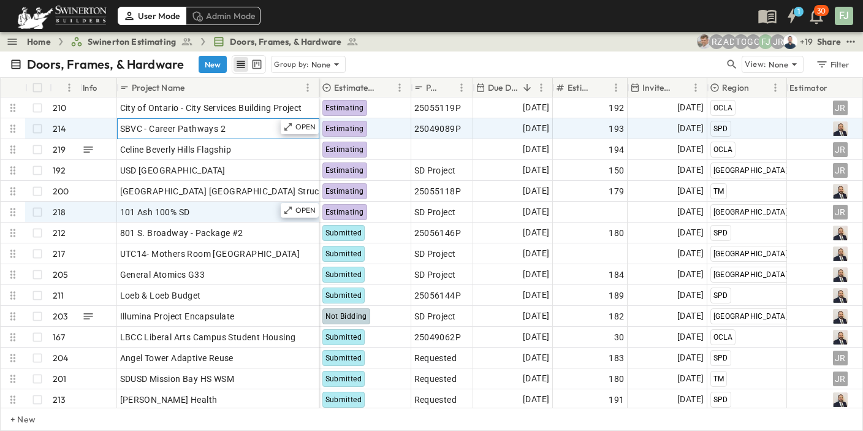
click at [232, 123] on div "SBVC - Career Pathways 2" at bounding box center [218, 128] width 196 height 17
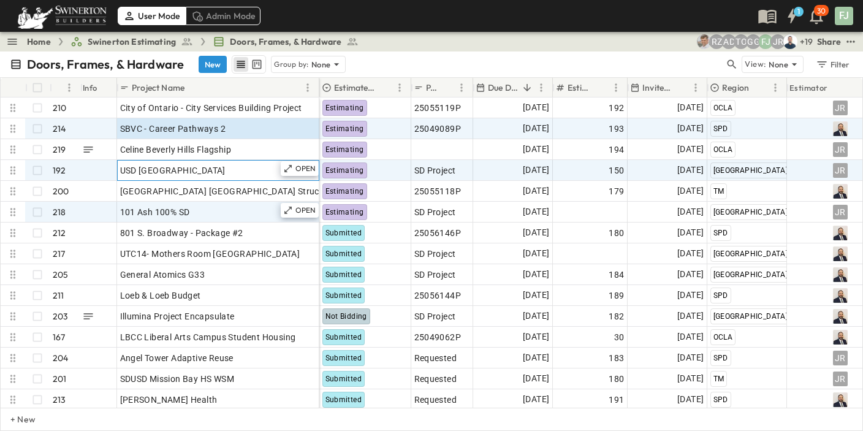
click at [231, 161] on div "OPEN USD [GEOGRAPHIC_DATA]" at bounding box center [218, 171] width 201 height 20
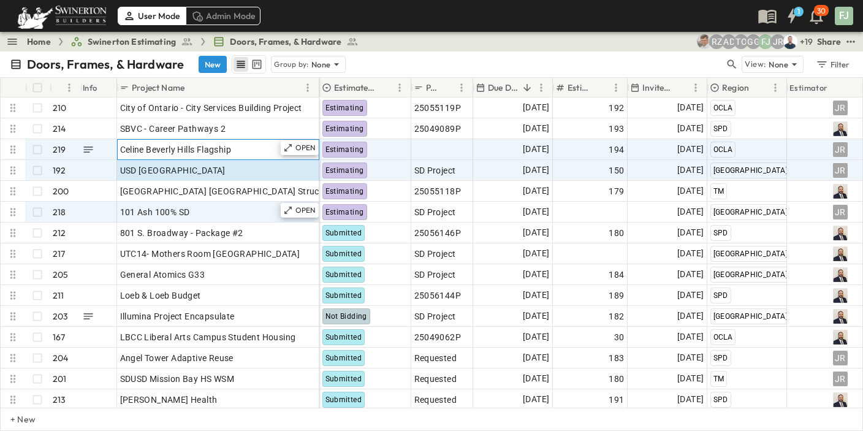
click at [229, 142] on div "Celine Beverly Hills Flagship" at bounding box center [218, 149] width 196 height 17
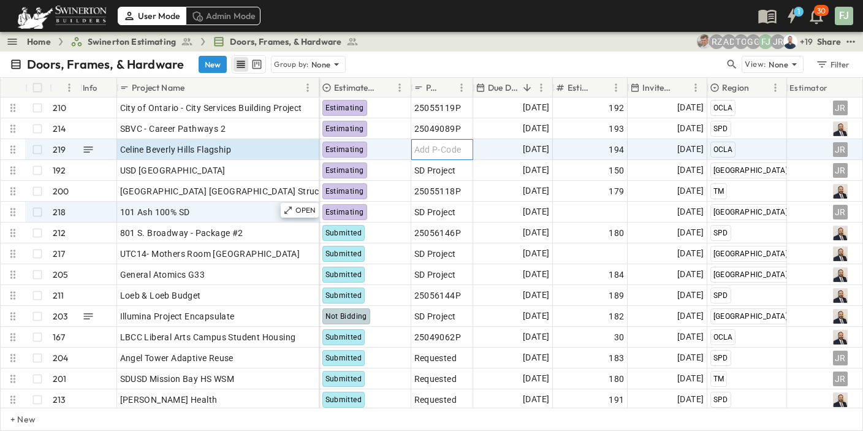
click at [423, 143] on span "Add P-Code" at bounding box center [437, 149] width 47 height 12
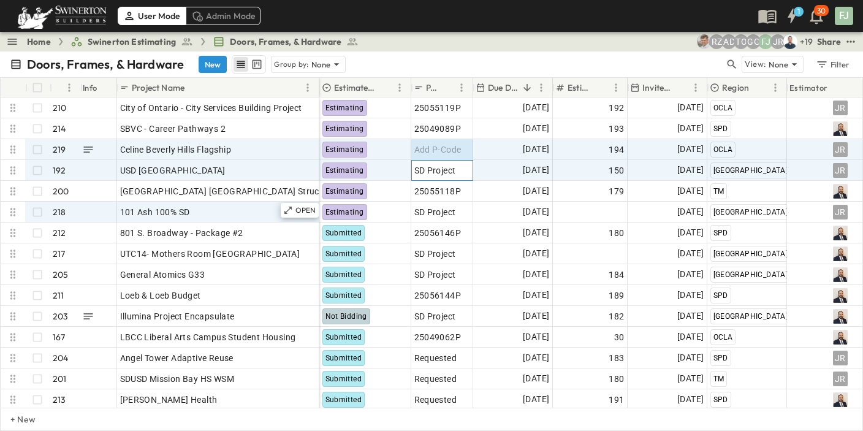
click at [430, 161] on div "SD Project" at bounding box center [442, 171] width 61 height 20
click at [434, 142] on div "Add P-Code" at bounding box center [442, 149] width 56 height 17
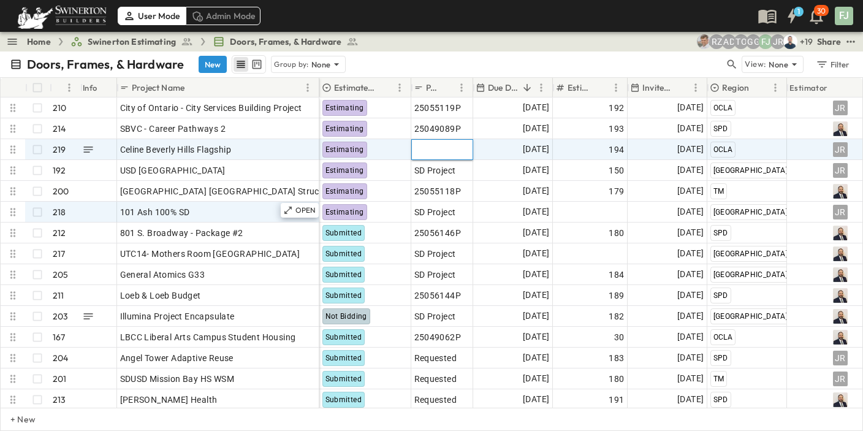
click at [434, 142] on input "text" at bounding box center [442, 149] width 60 height 15
click at [435, 142] on input "text" at bounding box center [442, 149] width 60 height 15
click at [548, 51] on div "Doors, Frames, & Hardware New Group by: None View: None Filter" at bounding box center [431, 64] width 863 height 26
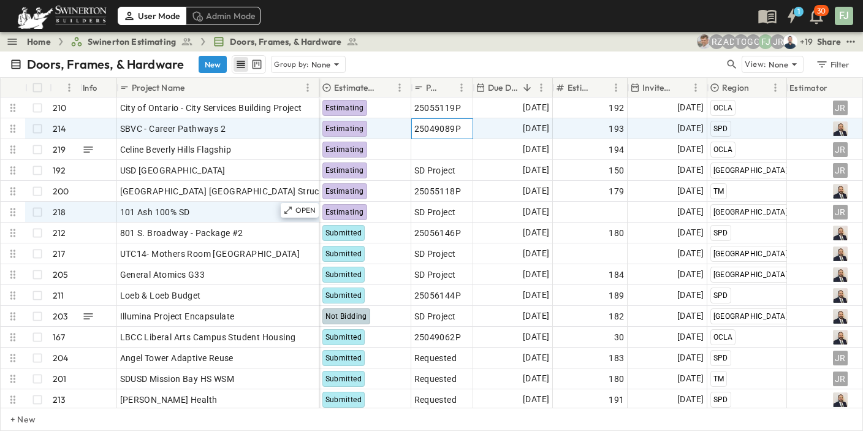
click at [452, 120] on div "25049089P" at bounding box center [442, 128] width 56 height 17
click at [480, 55] on div "Doors, Frames, & Hardware New Group by: None" at bounding box center [367, 64] width 715 height 18
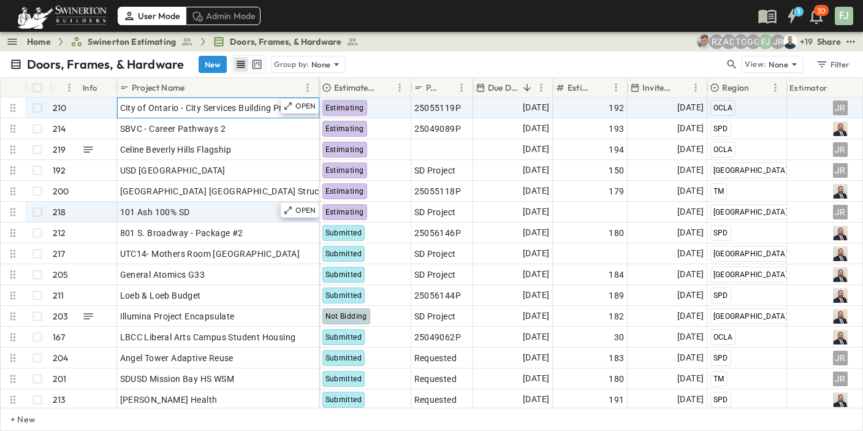
click at [200, 102] on span "City of Ontario - City Services Building Project" at bounding box center [211, 108] width 182 height 12
click at [498, 51] on div "Doors, Frames, & Hardware New Group by: None View: None Filter" at bounding box center [431, 64] width 863 height 26
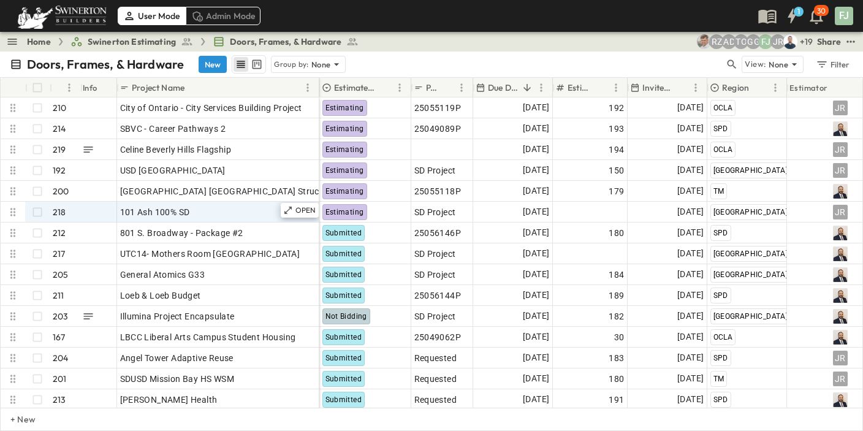
click at [541, 51] on div "Doors, Frames, & Hardware New Group by: None View: None Filter" at bounding box center [431, 64] width 863 height 26
click at [420, 51] on div "Doors, Frames, & Hardware New Group by: None View: None Filter" at bounding box center [431, 64] width 863 height 26
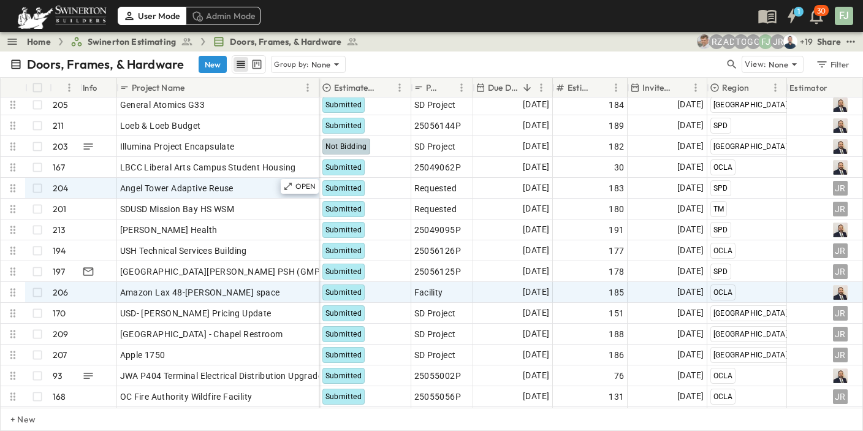
scroll to position [226, 0]
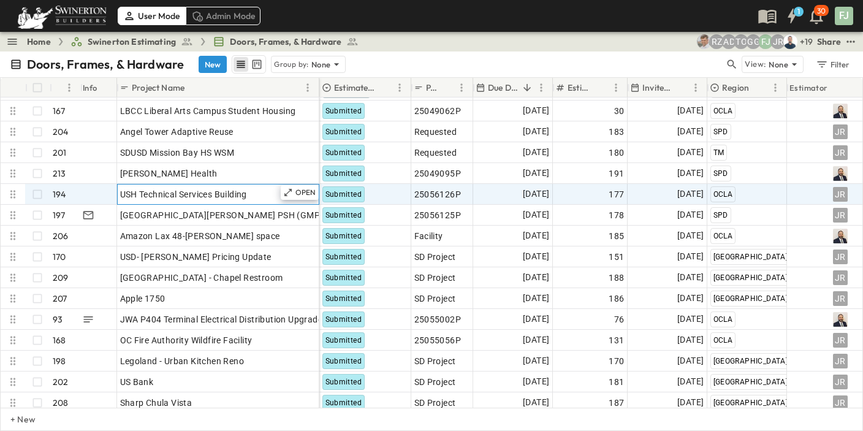
click at [145, 188] on span "USH Technical Services Building" at bounding box center [183, 194] width 127 height 12
click at [614, 51] on div "Doors, Frames, & Hardware New Group by: None View: None Filter" at bounding box center [431, 64] width 863 height 26
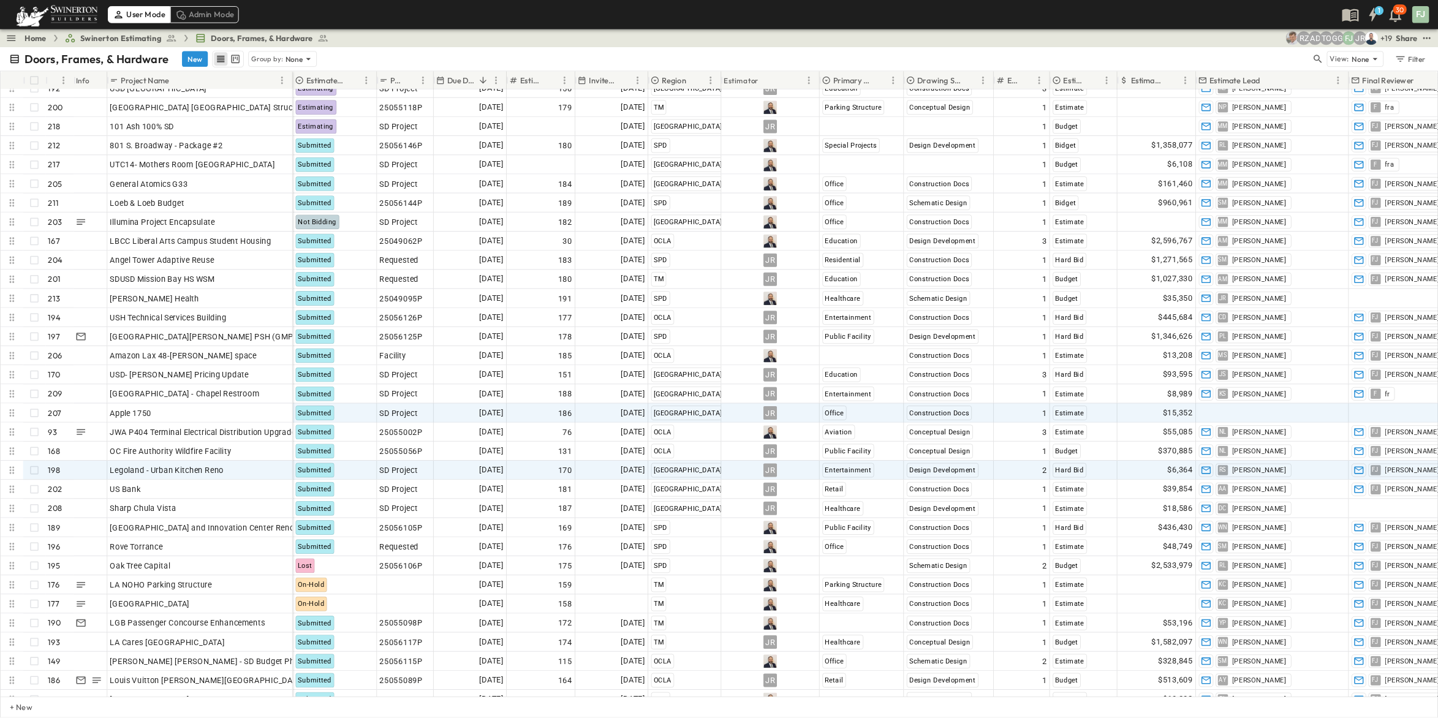
scroll to position [0, 0]
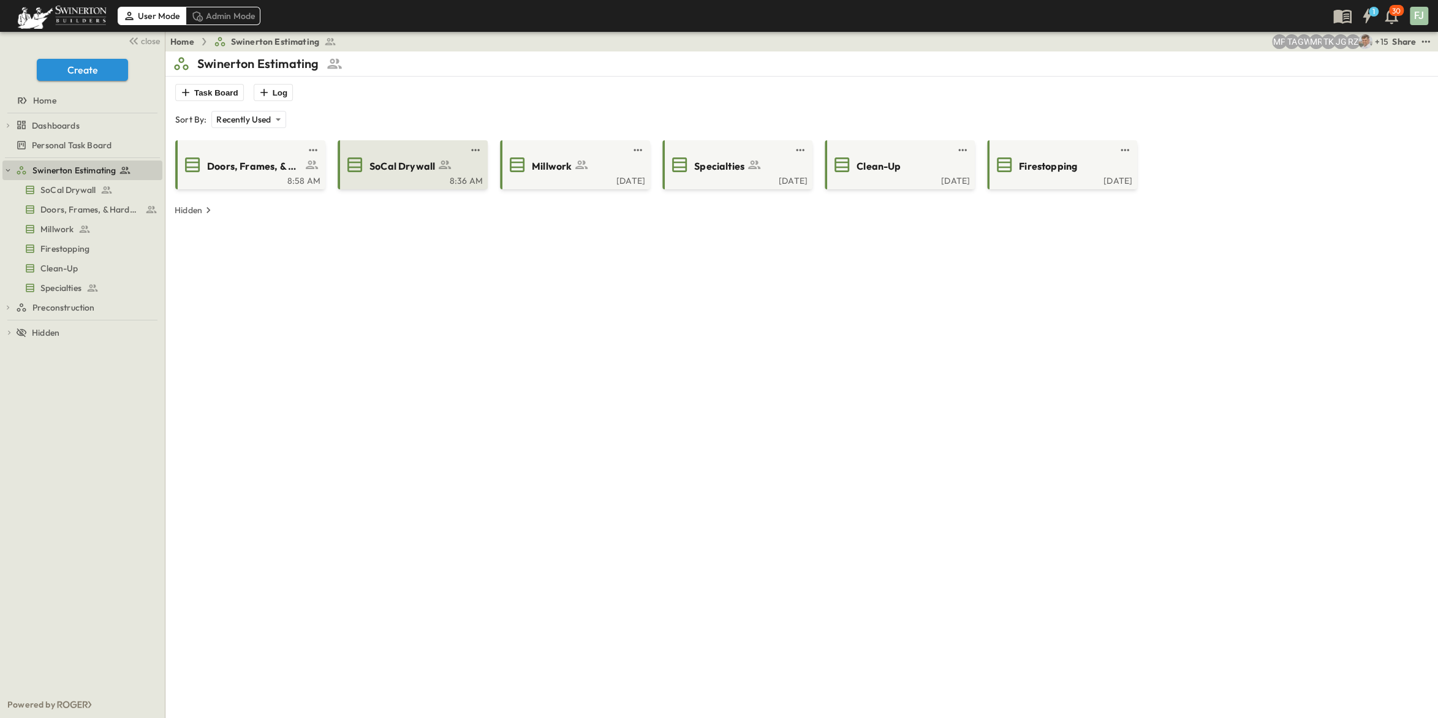
click at [400, 159] on span "SoCal Drywall" at bounding box center [403, 166] width 66 height 14
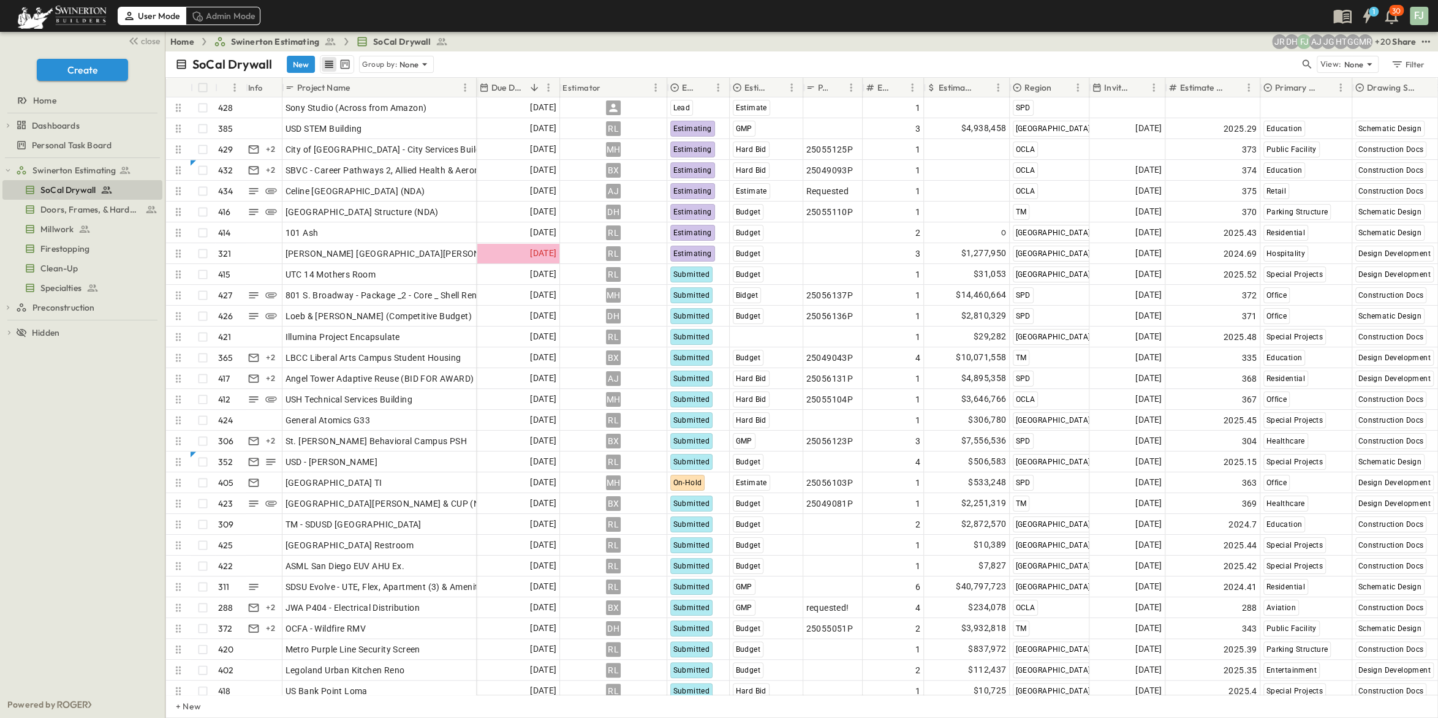
click at [433, 51] on div "SoCal Drywall New Group by: None View: None Filter" at bounding box center [801, 64] width 1273 height 26
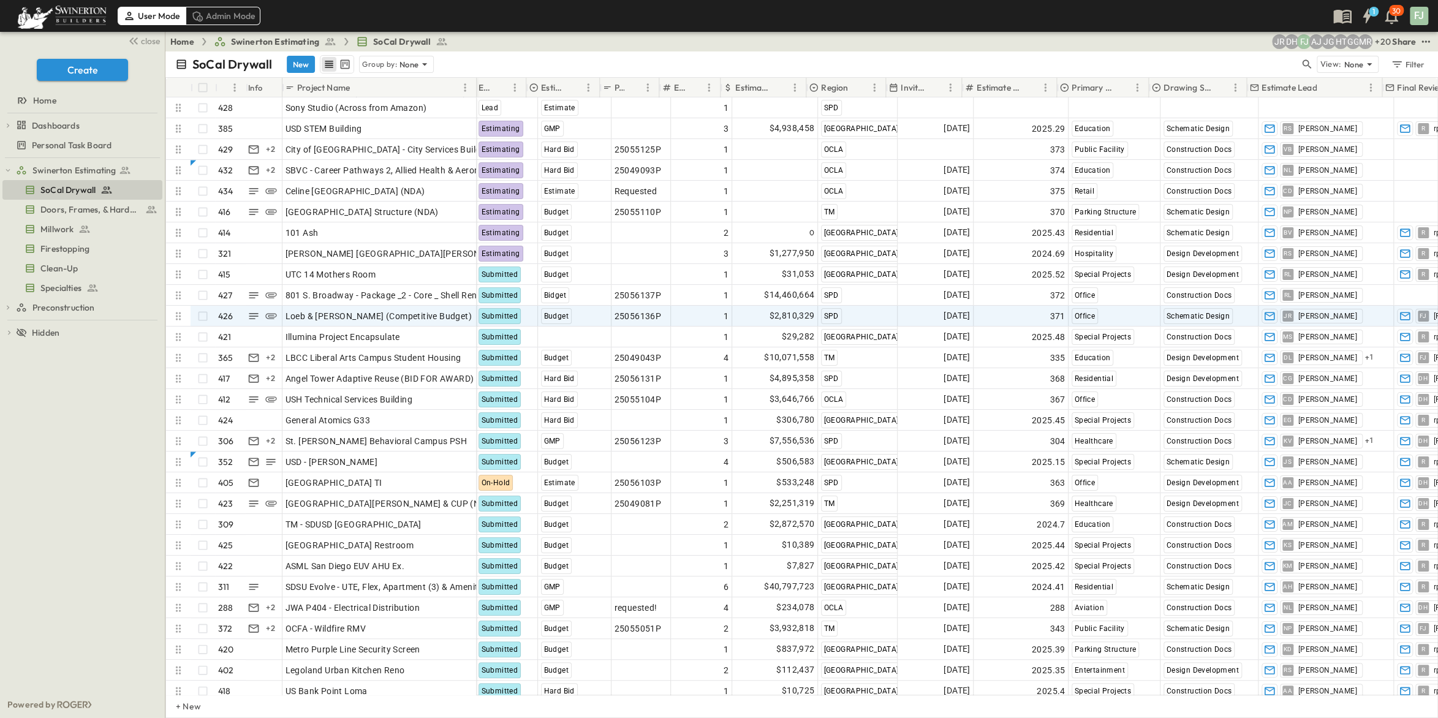
scroll to position [0, 225]
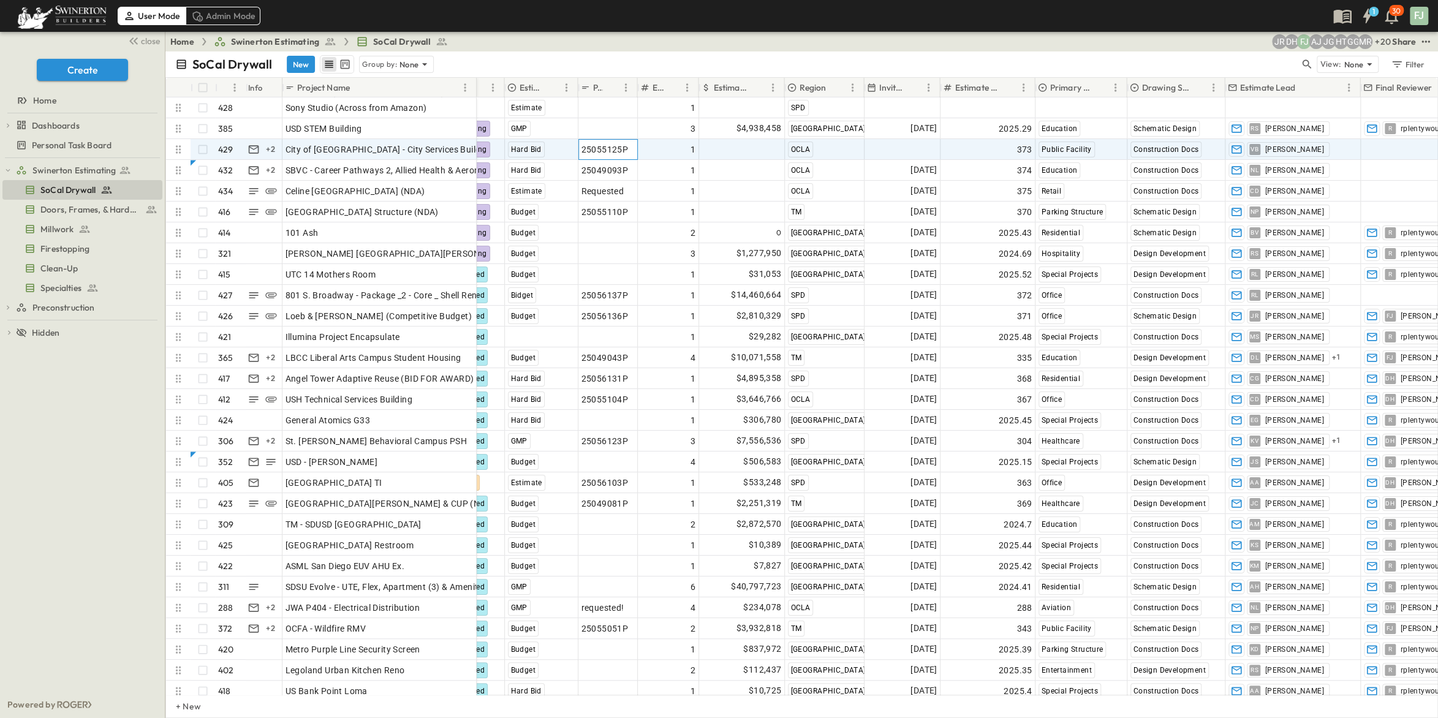
click at [597, 143] on span "25055125P" at bounding box center [605, 149] width 47 height 12
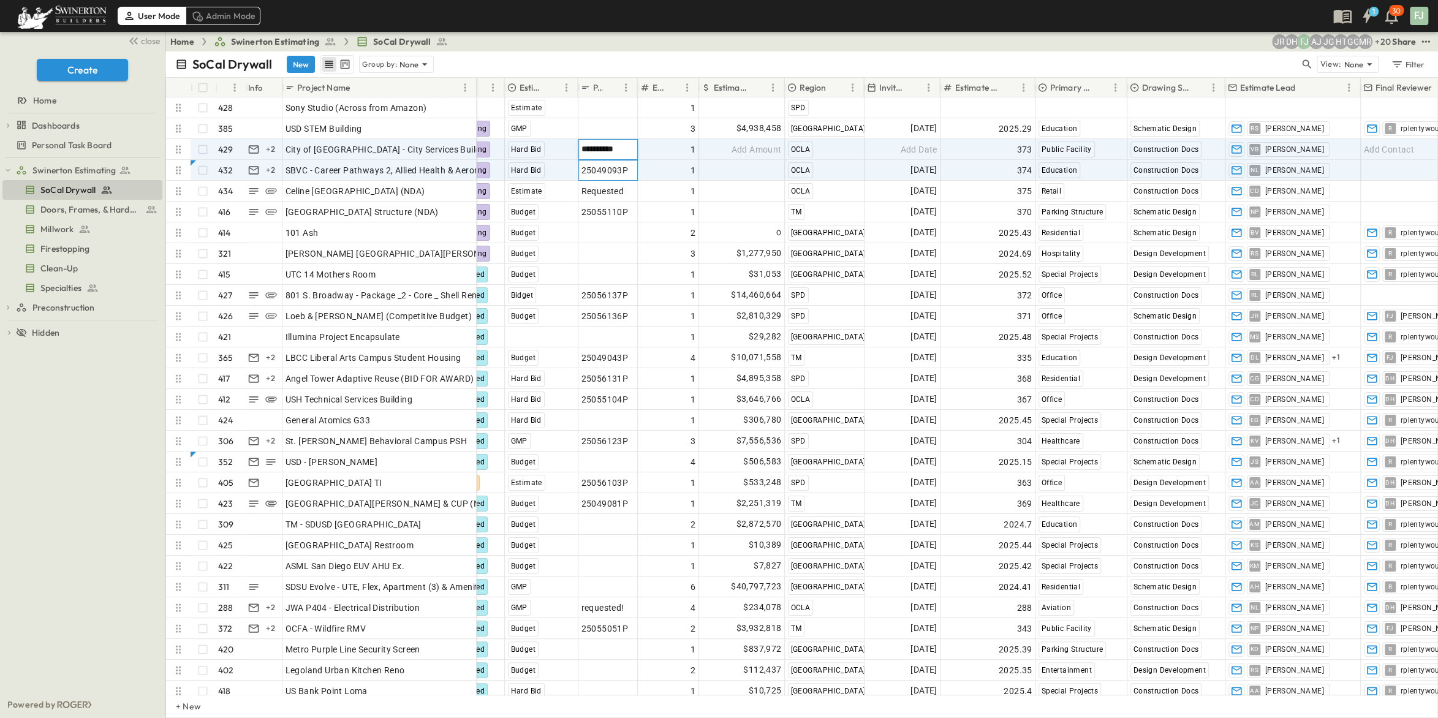
click at [602, 164] on span "25049093P" at bounding box center [605, 170] width 47 height 12
click at [602, 162] on input "*********" at bounding box center [608, 169] width 58 height 15
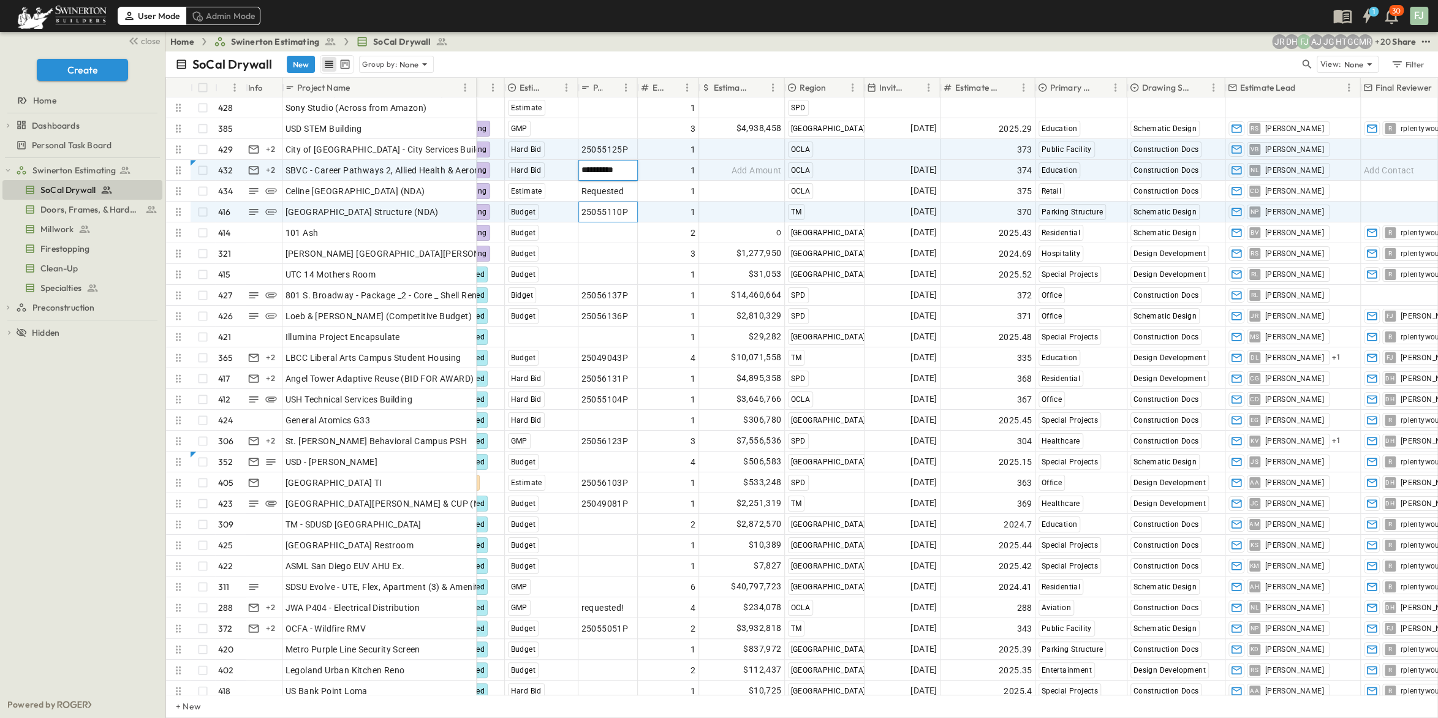
click at [593, 206] on span "25055110P" at bounding box center [605, 212] width 47 height 12
click at [593, 204] on input "*********" at bounding box center [608, 211] width 58 height 15
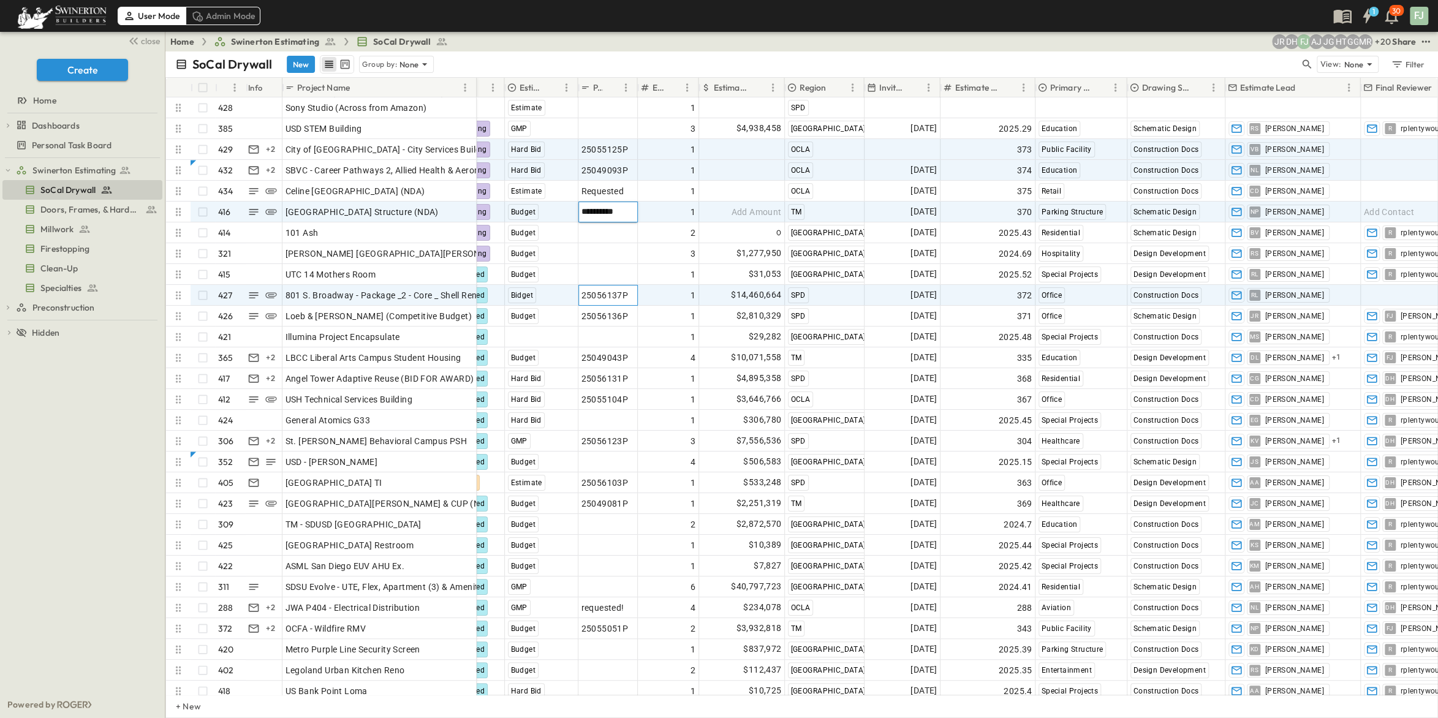
click at [602, 289] on span "25056137P" at bounding box center [605, 295] width 47 height 12
click at [596, 287] on input "*********" at bounding box center [608, 294] width 58 height 15
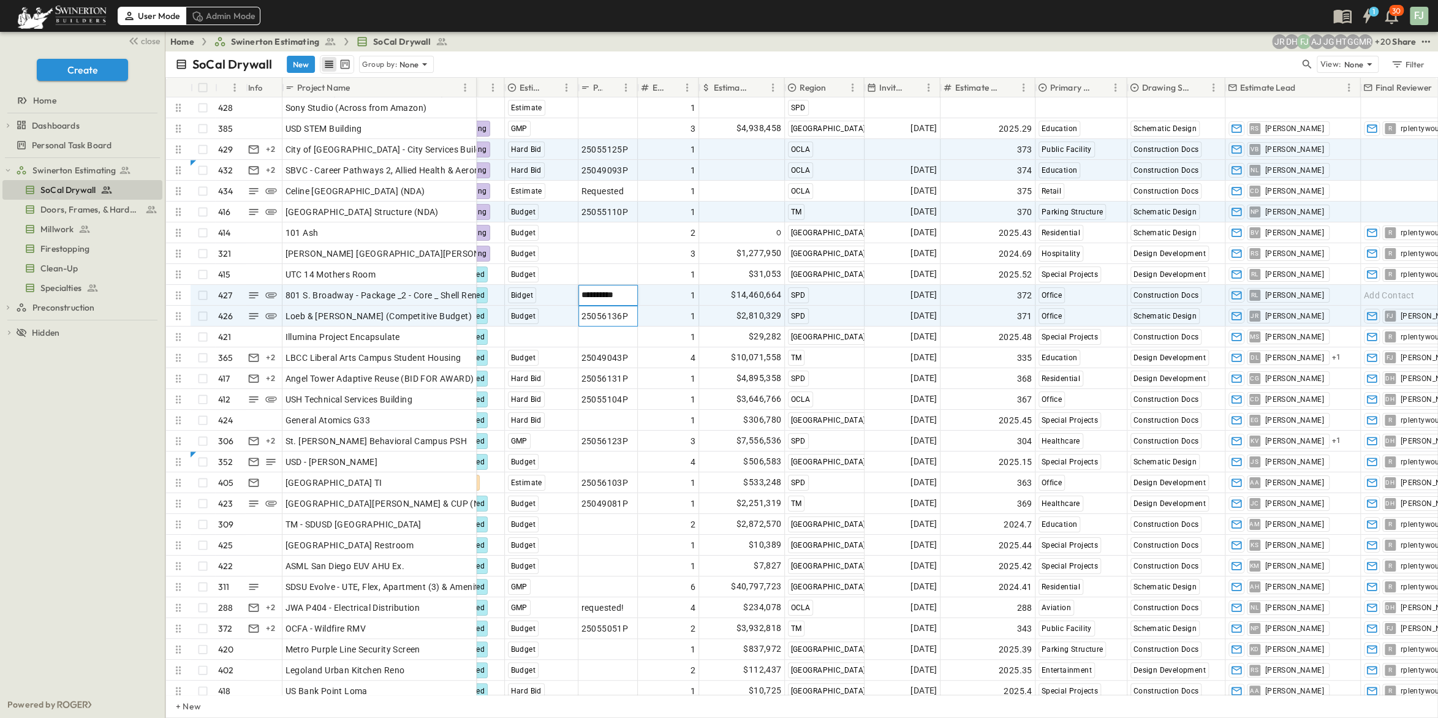
click at [594, 309] on div "25056136P" at bounding box center [608, 316] width 53 height 17
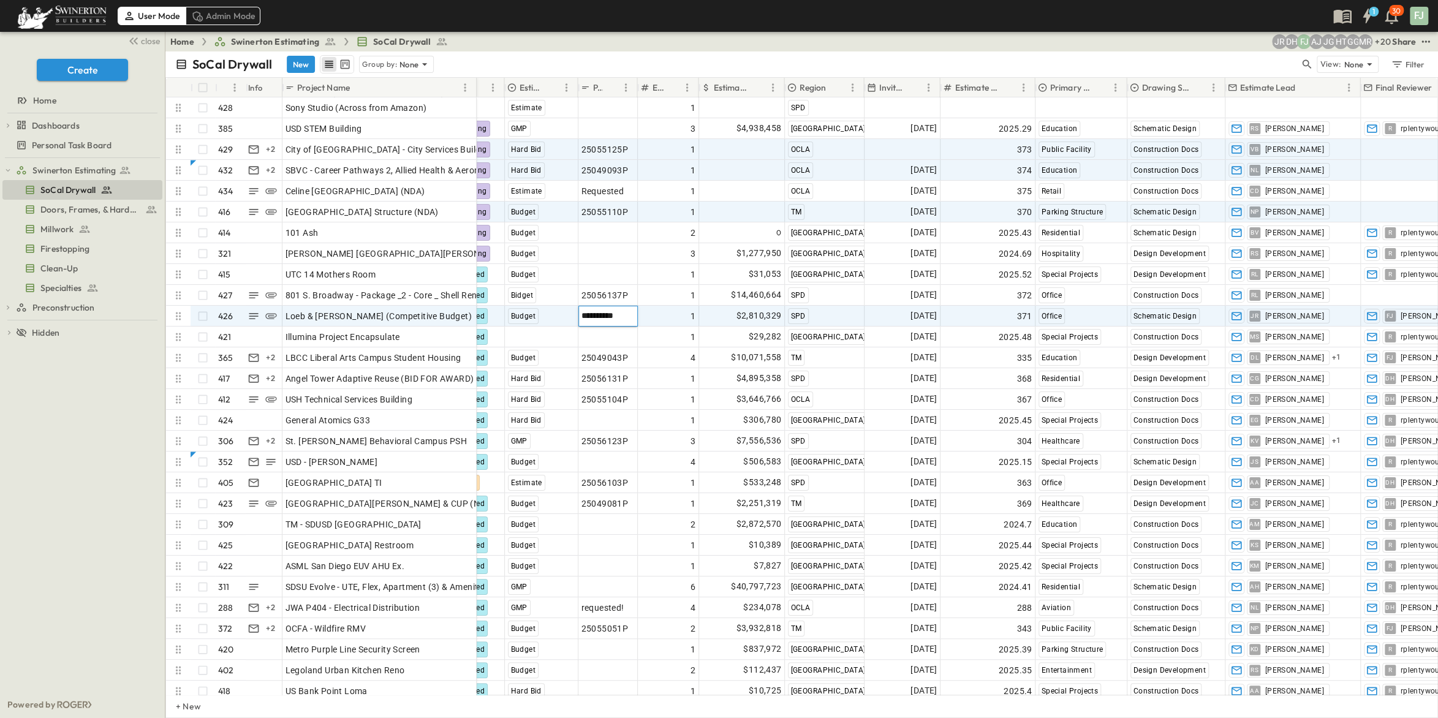
click at [595, 308] on input "*********" at bounding box center [608, 315] width 58 height 15
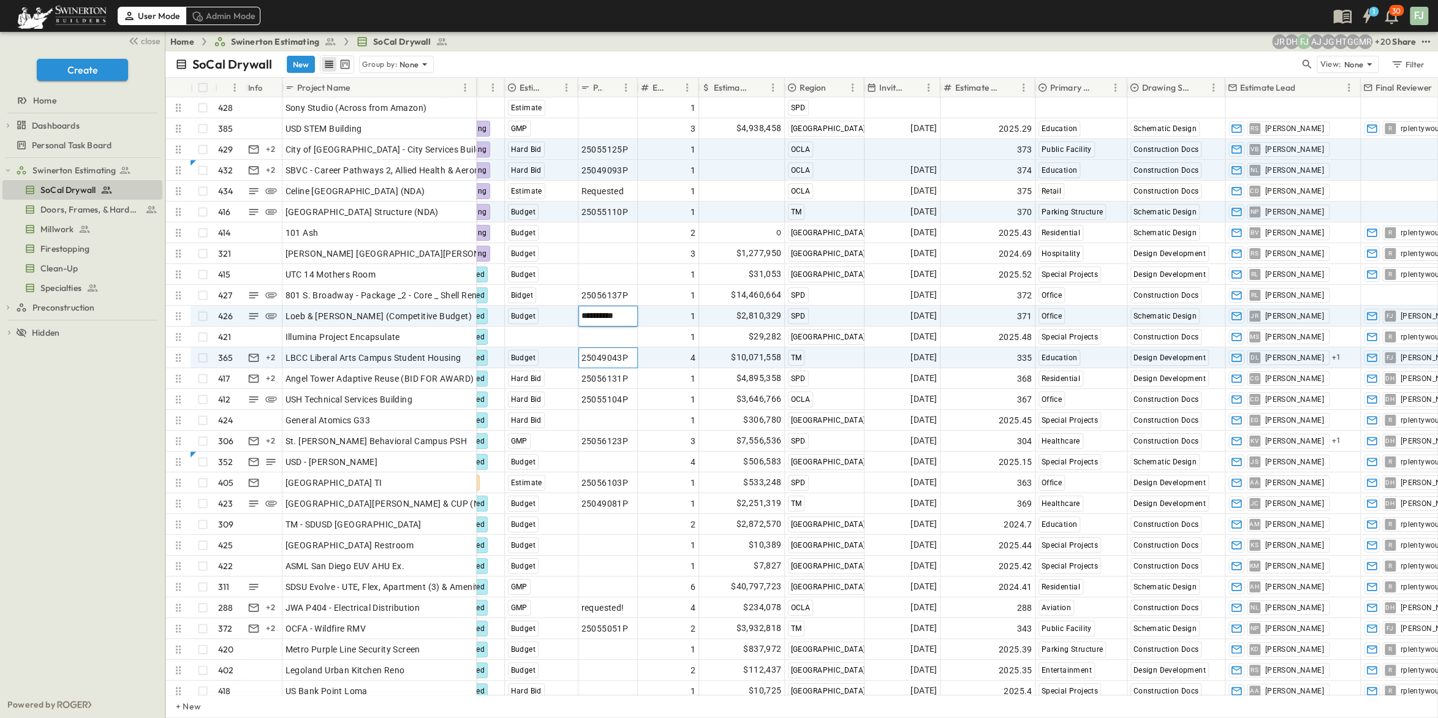
click at [593, 352] on span "25049043P" at bounding box center [605, 358] width 47 height 12
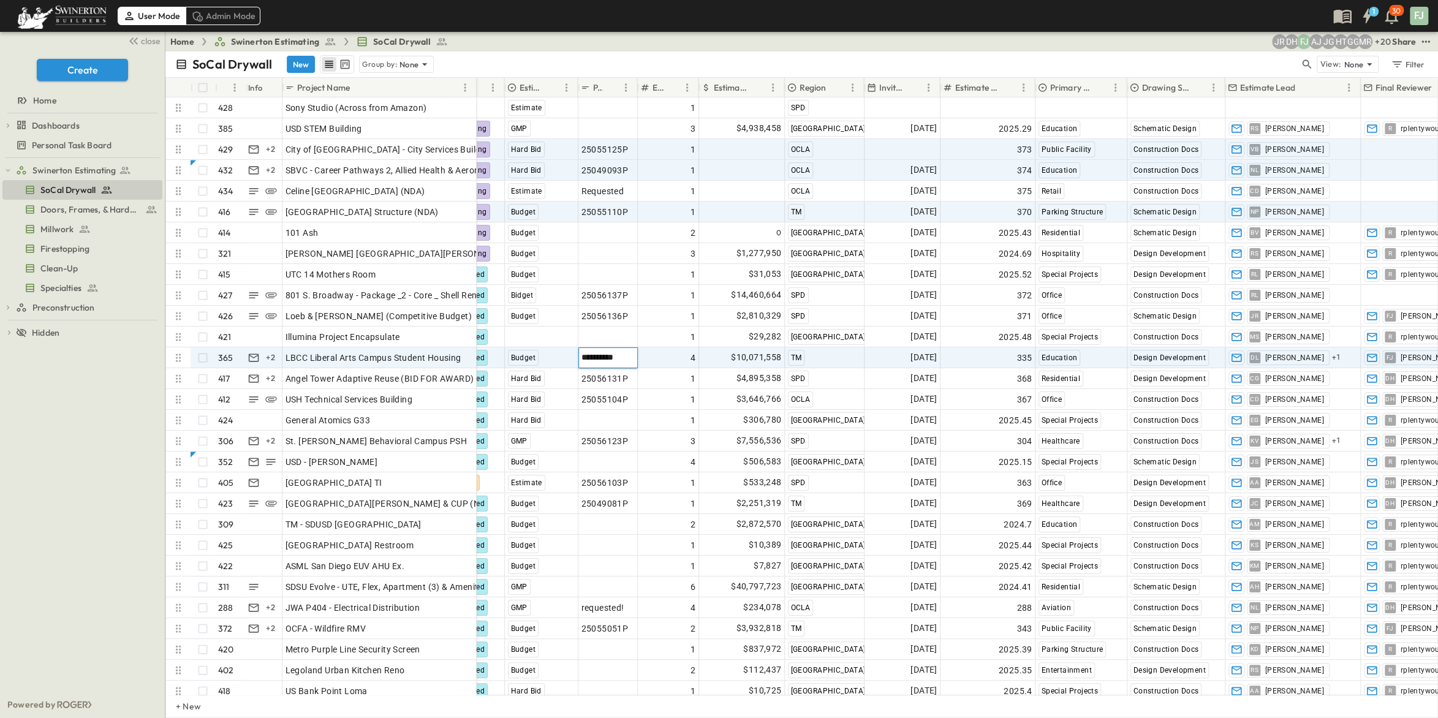
click at [593, 351] on input "*********" at bounding box center [608, 357] width 58 height 15
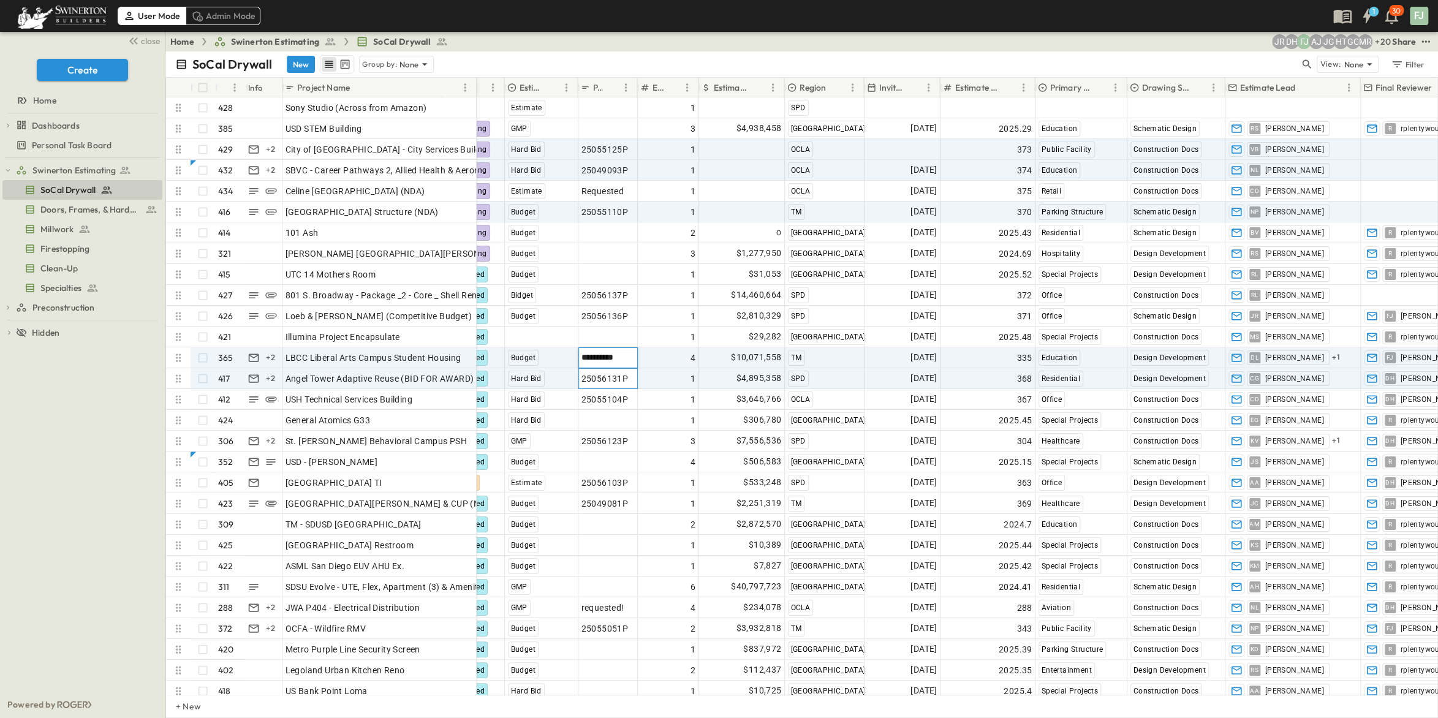
click at [599, 373] on span "25056131P" at bounding box center [605, 379] width 47 height 12
click at [602, 371] on input "*********" at bounding box center [608, 378] width 58 height 15
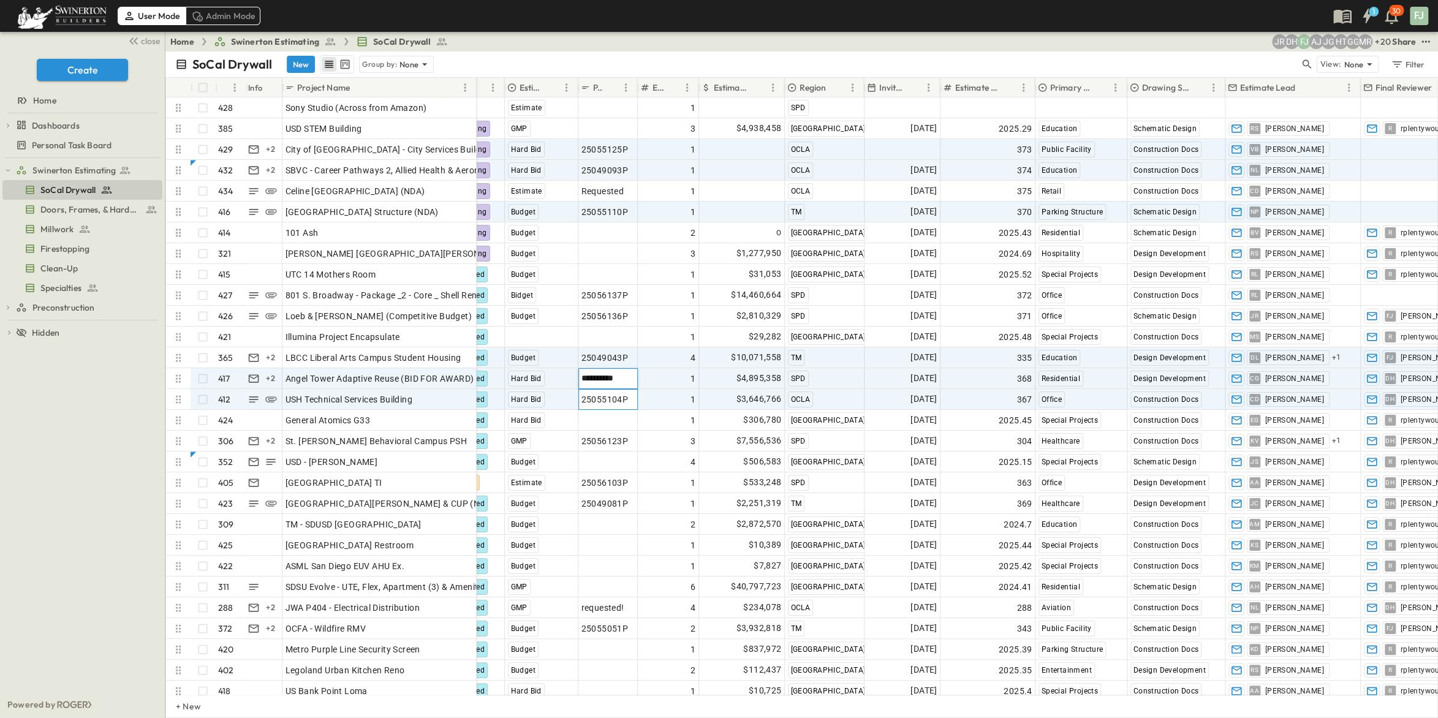
click at [593, 393] on span "25055104P" at bounding box center [605, 399] width 47 height 12
click at [593, 392] on input "*********" at bounding box center [608, 399] width 58 height 15
click at [594, 392] on input "*********" at bounding box center [608, 399] width 58 height 15
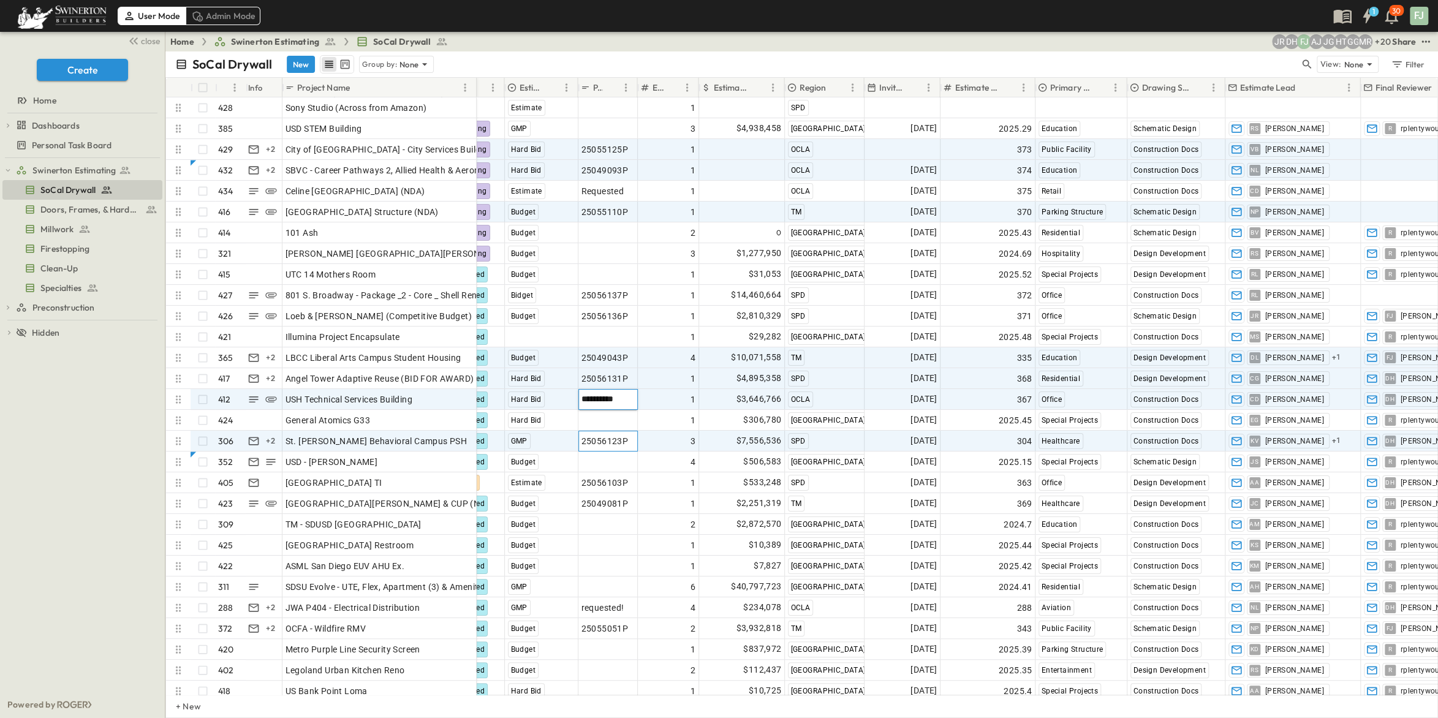
click at [598, 435] on span "25056123P" at bounding box center [605, 441] width 47 height 12
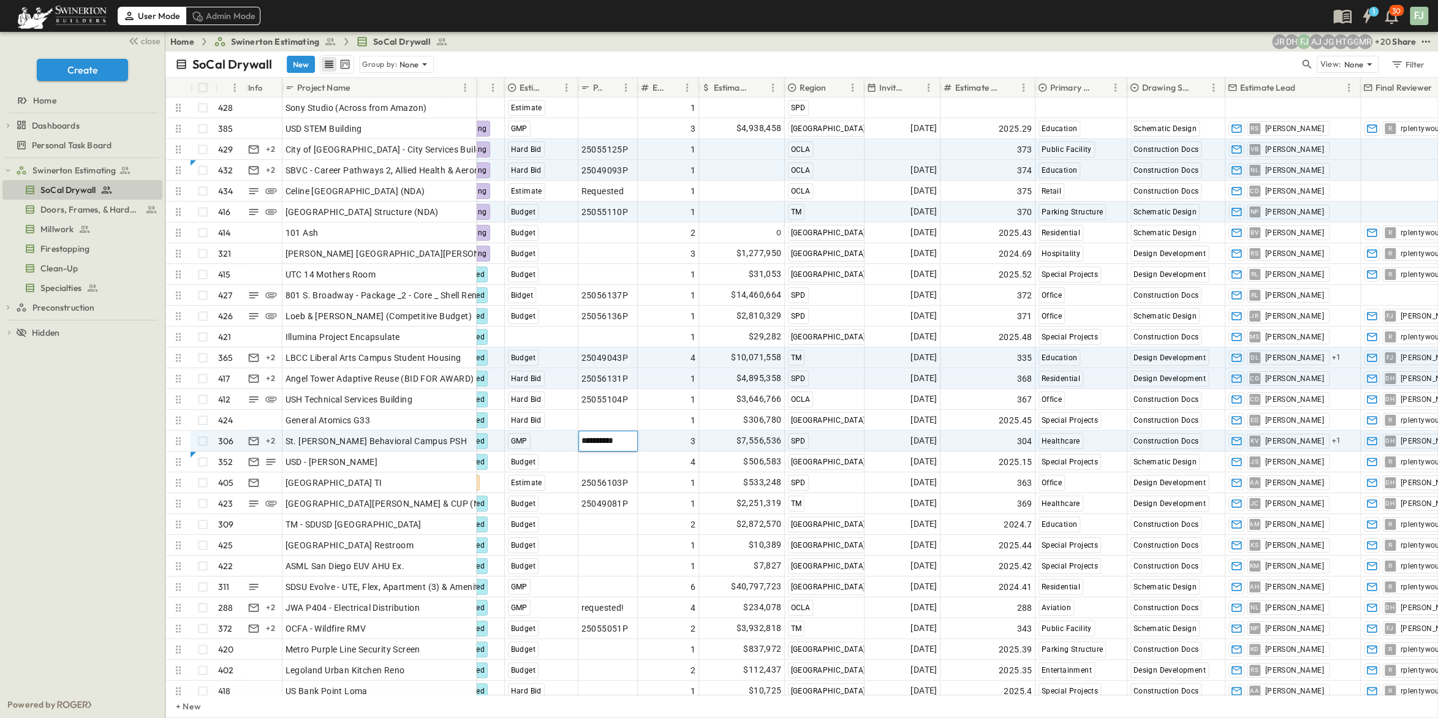
click at [598, 433] on input "*********" at bounding box center [608, 440] width 58 height 15
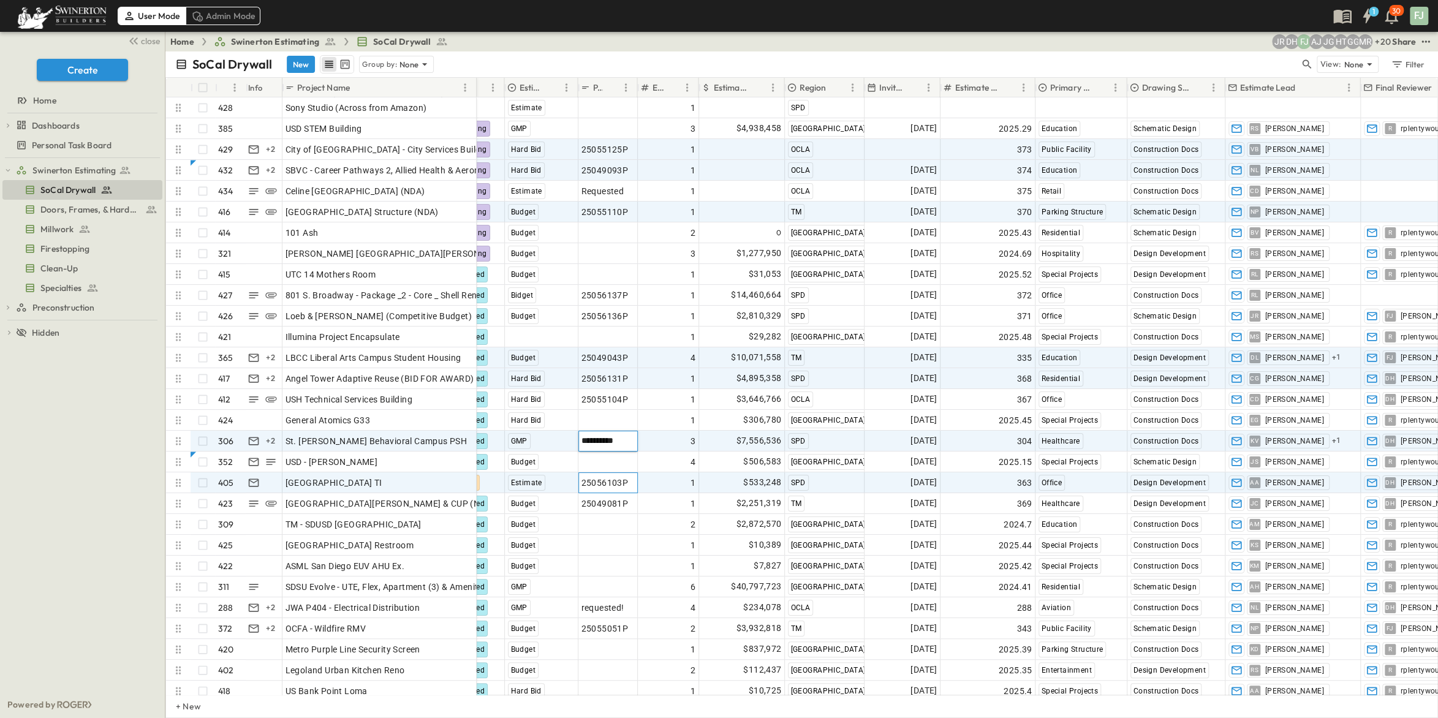
click at [599, 477] on span "25056103P" at bounding box center [605, 483] width 47 height 12
click at [599, 475] on input "*********" at bounding box center [608, 482] width 58 height 15
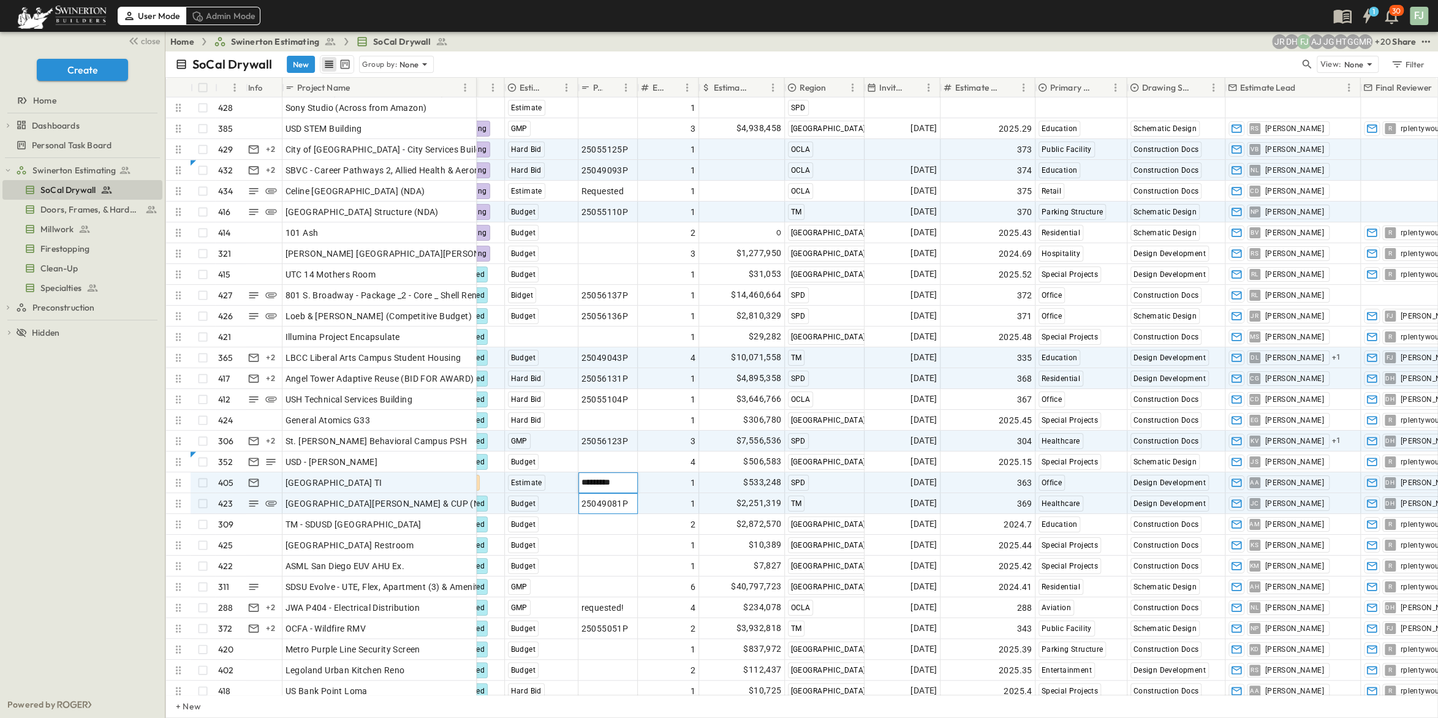
click at [588, 498] on span "25049081P" at bounding box center [605, 504] width 47 height 12
click at [594, 496] on input "*********" at bounding box center [608, 503] width 58 height 15
click at [479, 42] on div "Home Swinerton Estimating SoCal Drywall + 20 MR GG HT JG AJ FJ DH JR Share" at bounding box center [801, 42] width 1273 height 20
